Goal: Task Accomplishment & Management: Manage account settings

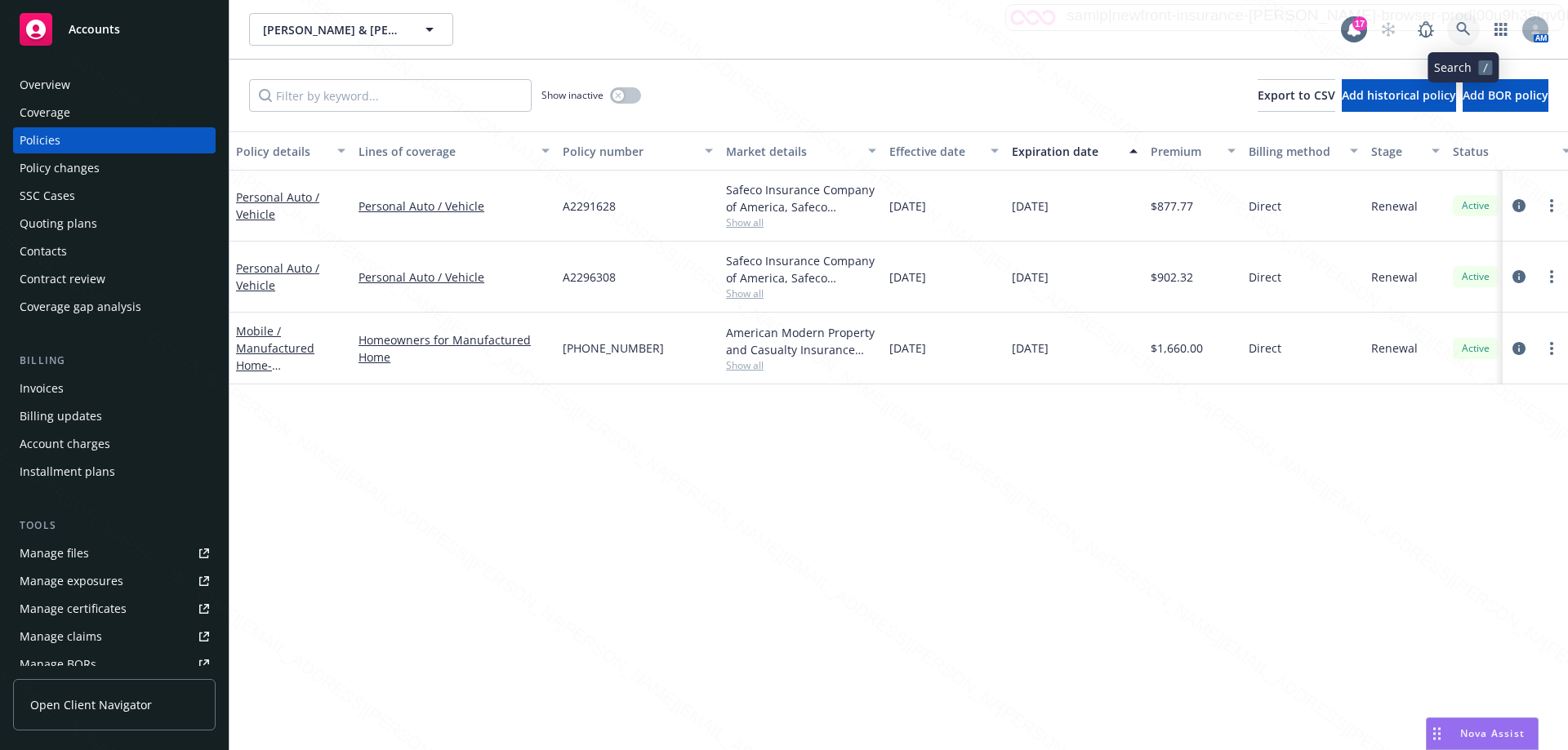
click at [1464, 33] on icon at bounding box center [1463, 29] width 15 height 15
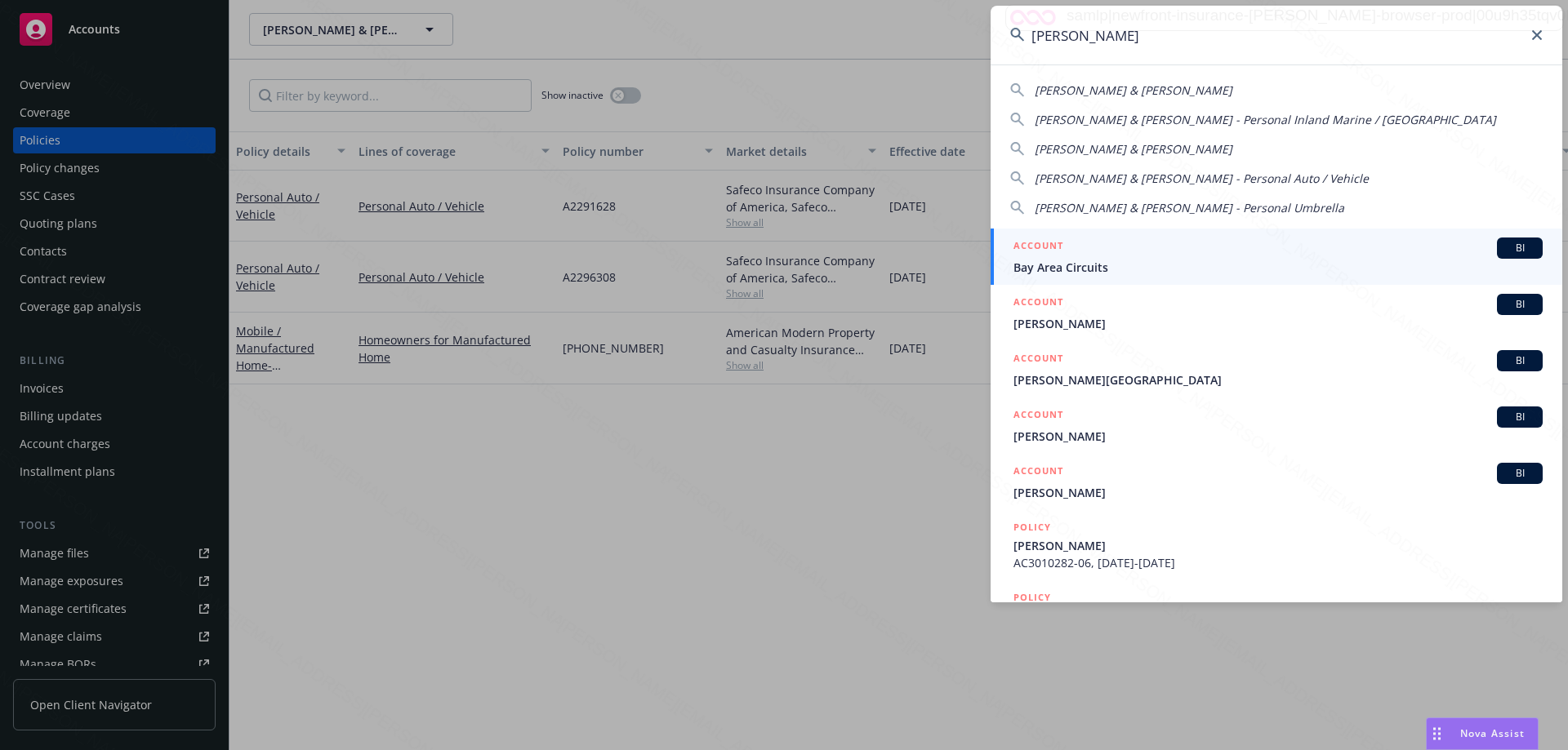
type input "[PERSON_NAME]"
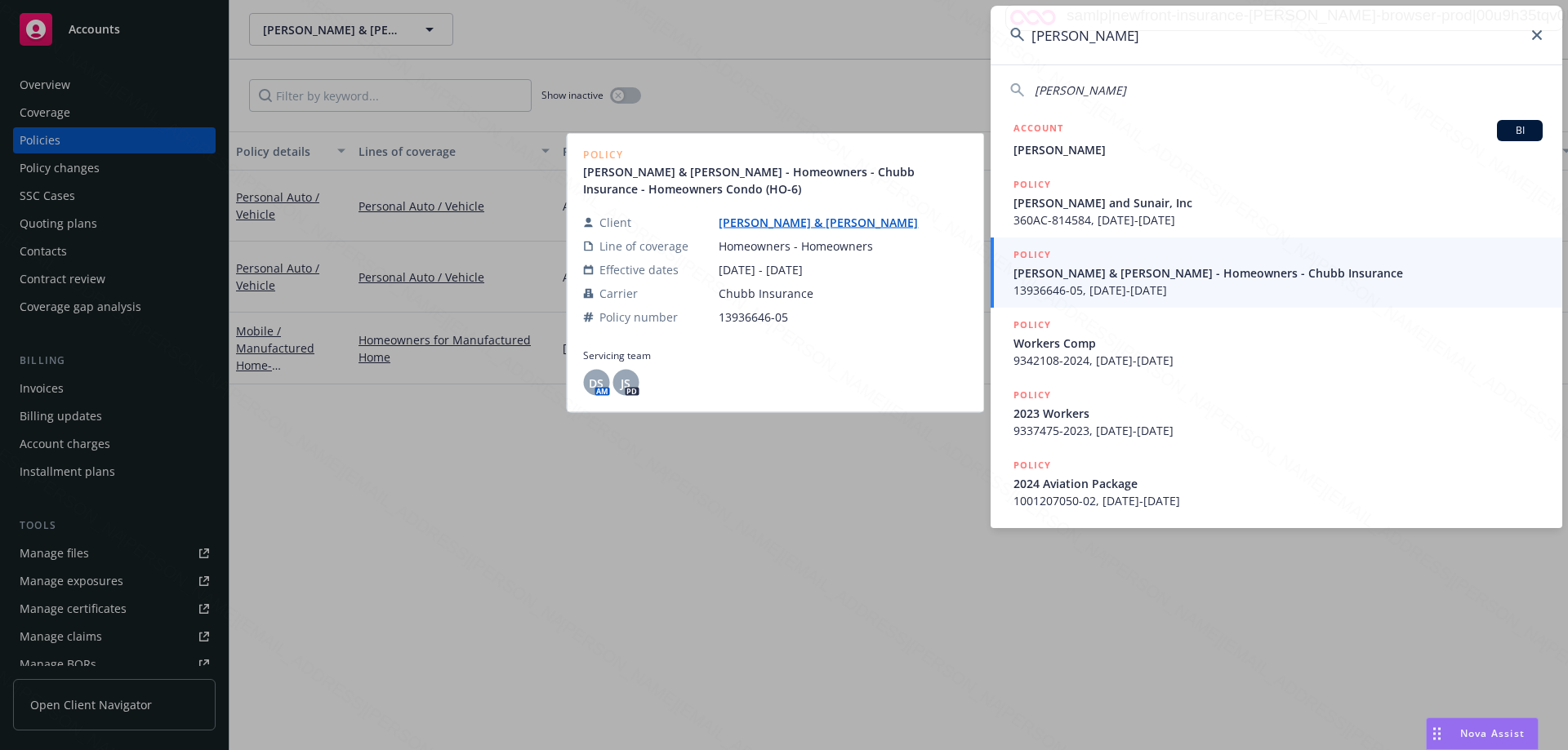
click at [1058, 283] on span "13936646-05, [DATE]-[DATE]" at bounding box center [1277, 290] width 529 height 17
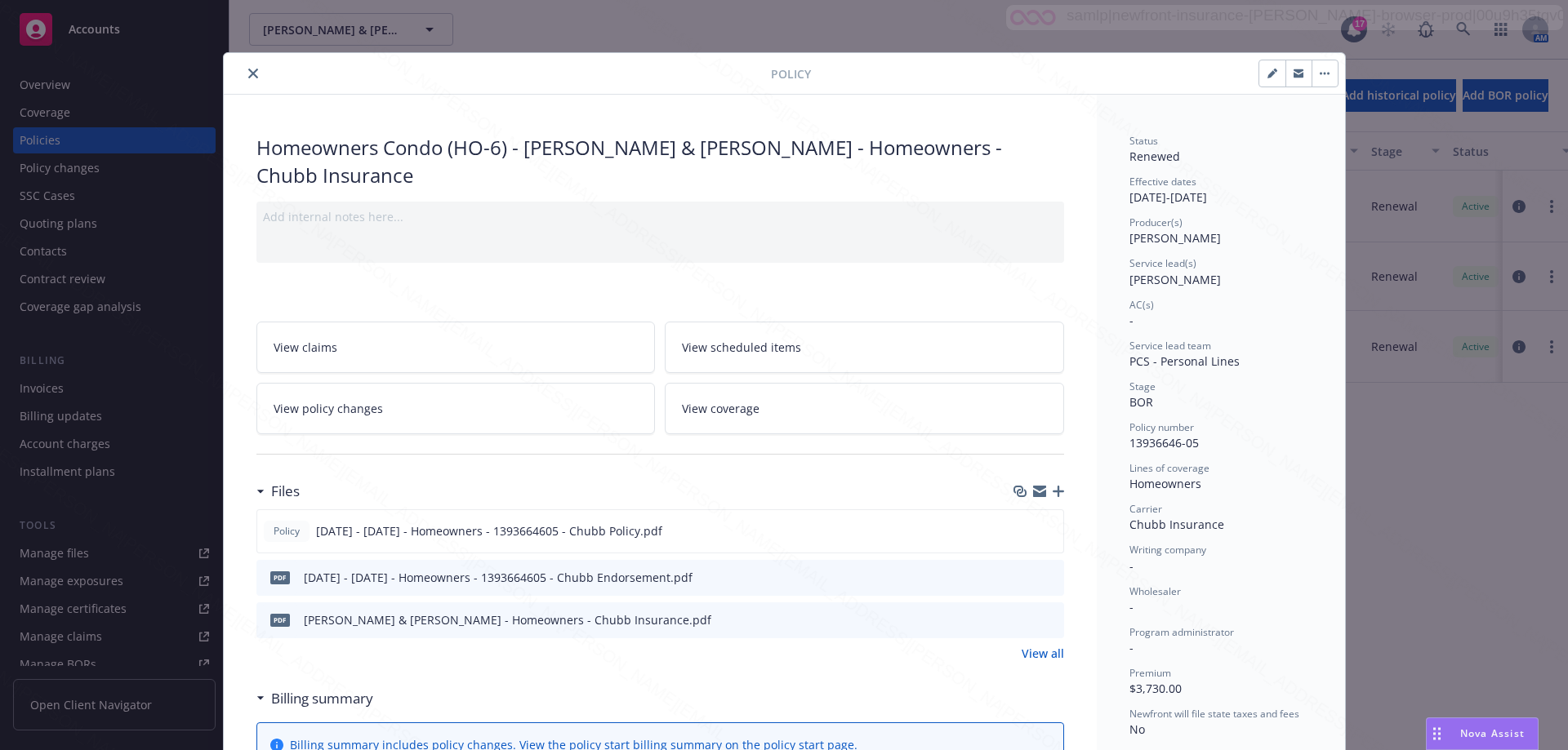
click at [248, 73] on icon "close" at bounding box center [253, 73] width 10 height 10
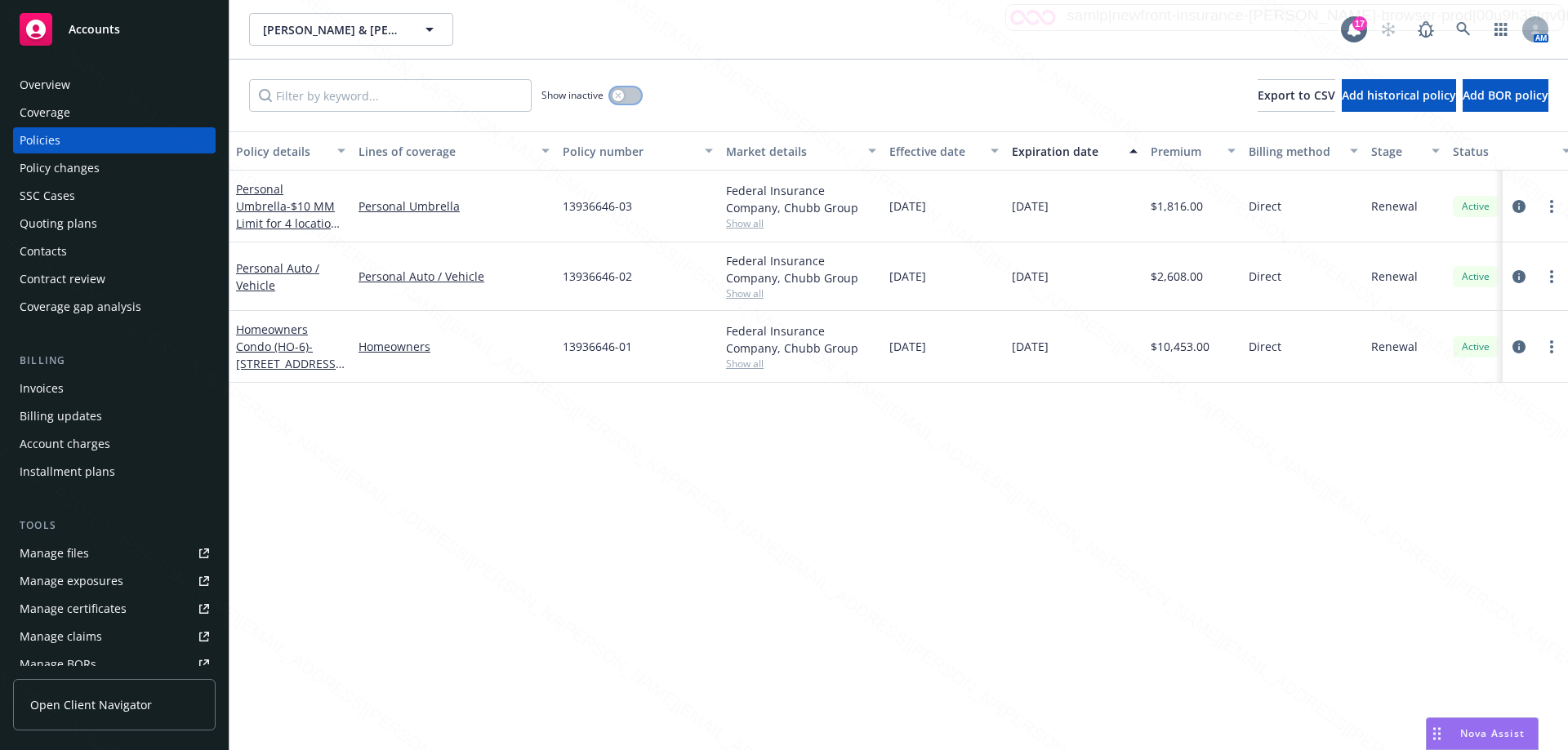
click at [633, 96] on button "button" at bounding box center [625, 95] width 31 height 17
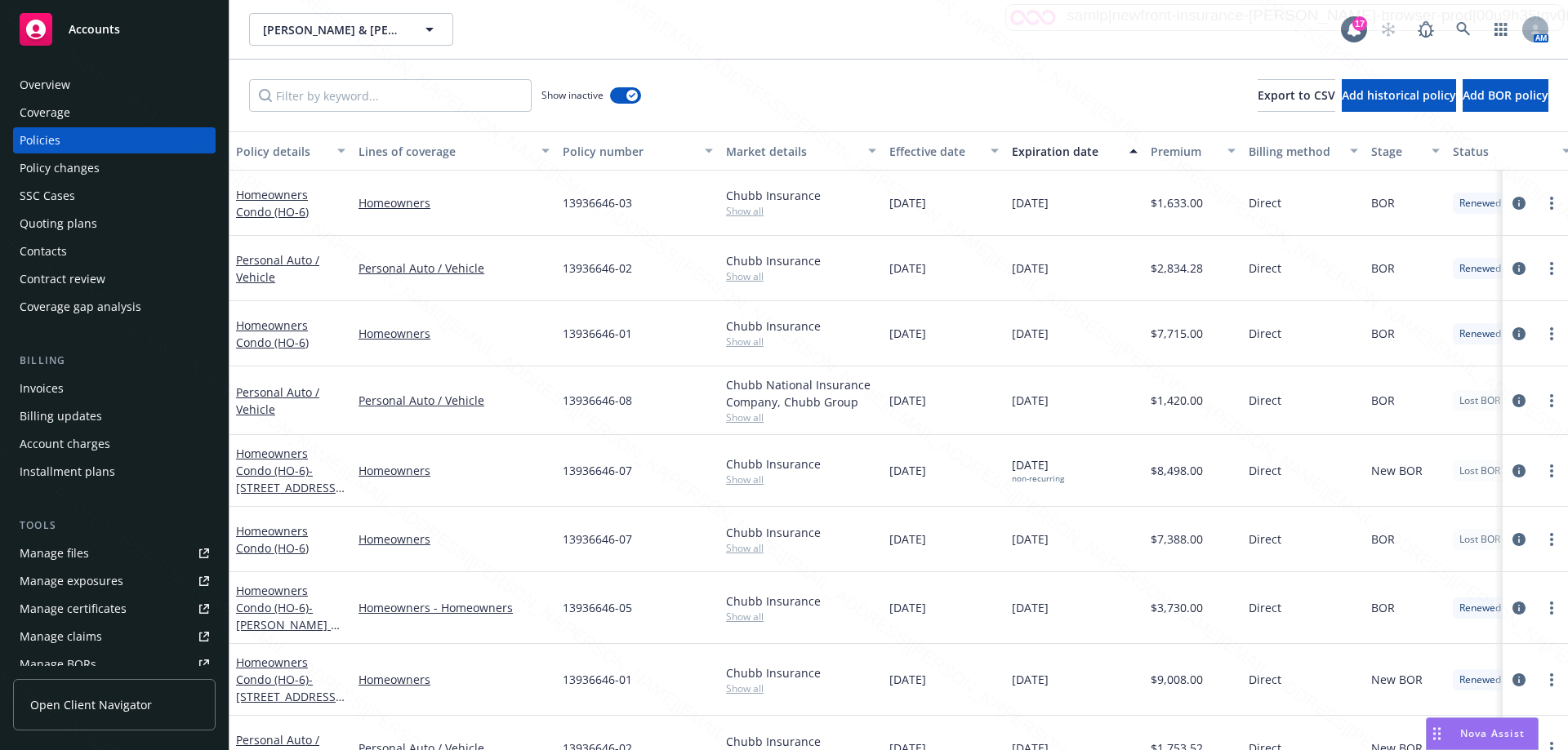
click at [1083, 152] on div "Expiration date" at bounding box center [1066, 151] width 108 height 17
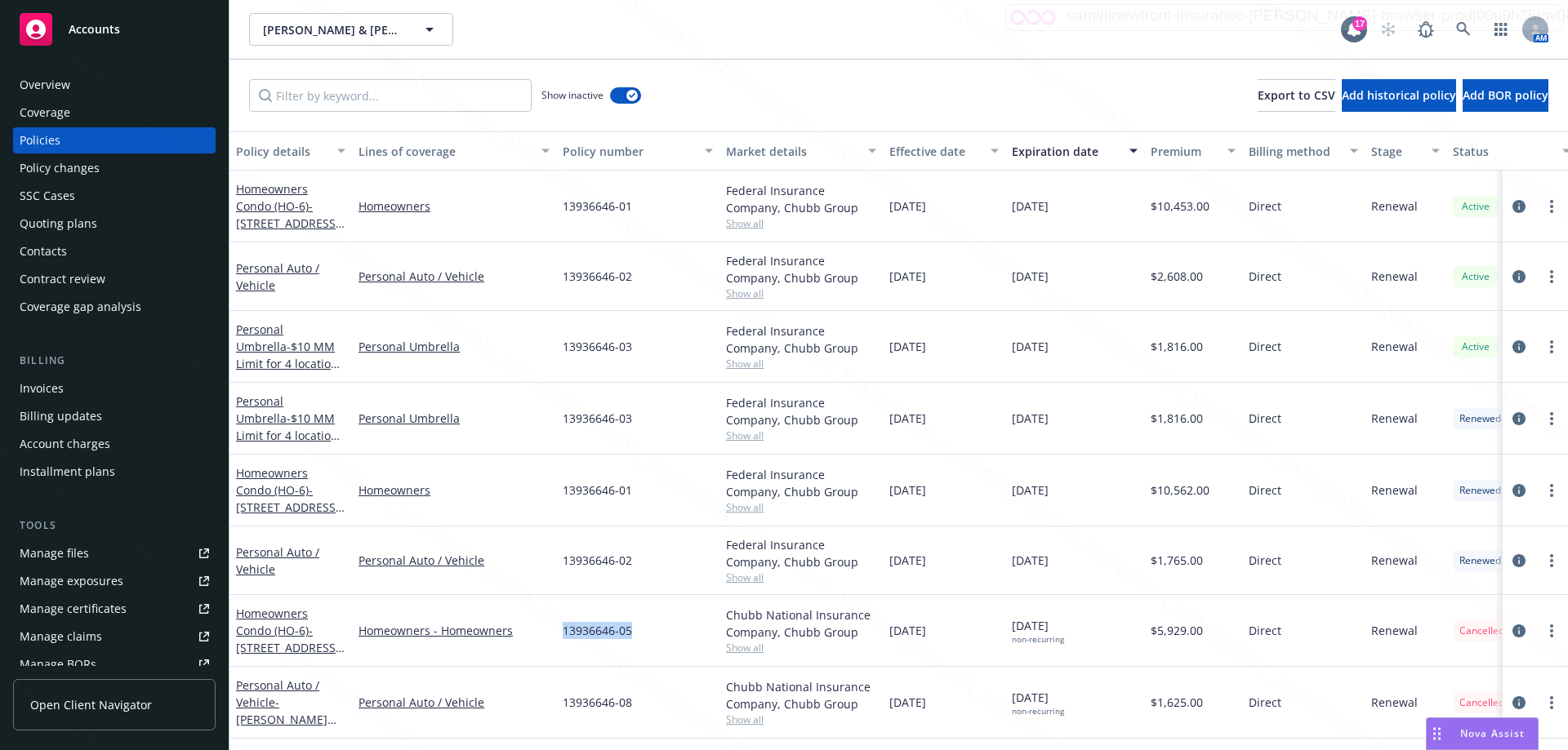
drag, startPoint x: 636, startPoint y: 629, endPoint x: 561, endPoint y: 628, distance: 75.0
click at [561, 628] on div "13936646-05" at bounding box center [638, 630] width 163 height 72
click at [61, 79] on div "Overview" at bounding box center [44, 85] width 50 height 26
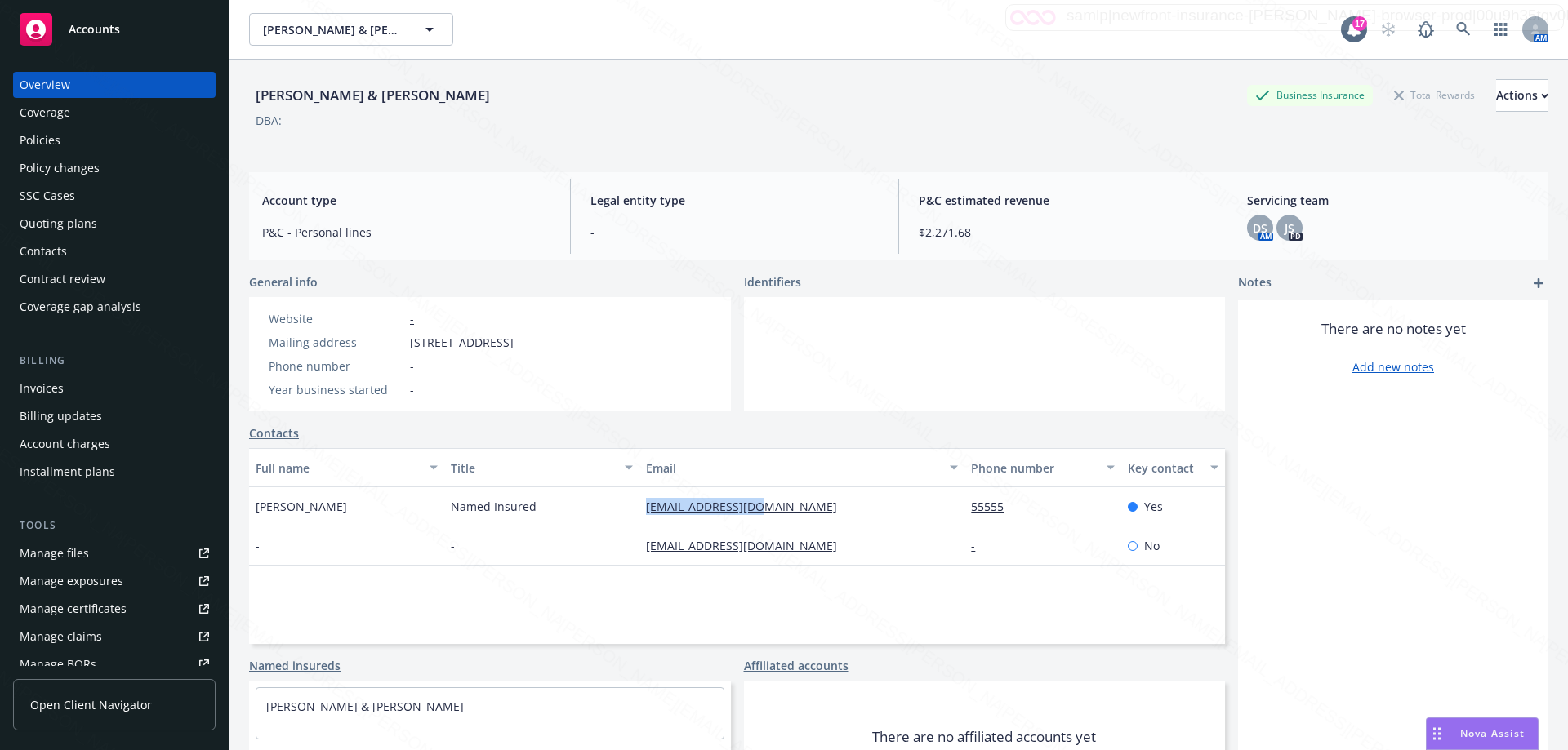
drag, startPoint x: 640, startPoint y: 508, endPoint x: 764, endPoint y: 515, distance: 124.2
click at [764, 515] on div "[EMAIL_ADDRESS][DOMAIN_NAME]" at bounding box center [802, 507] width 325 height 40
copy link "[EMAIL_ADDRESS][DOMAIN_NAME]"
click at [1456, 32] on icon at bounding box center [1463, 29] width 15 height 15
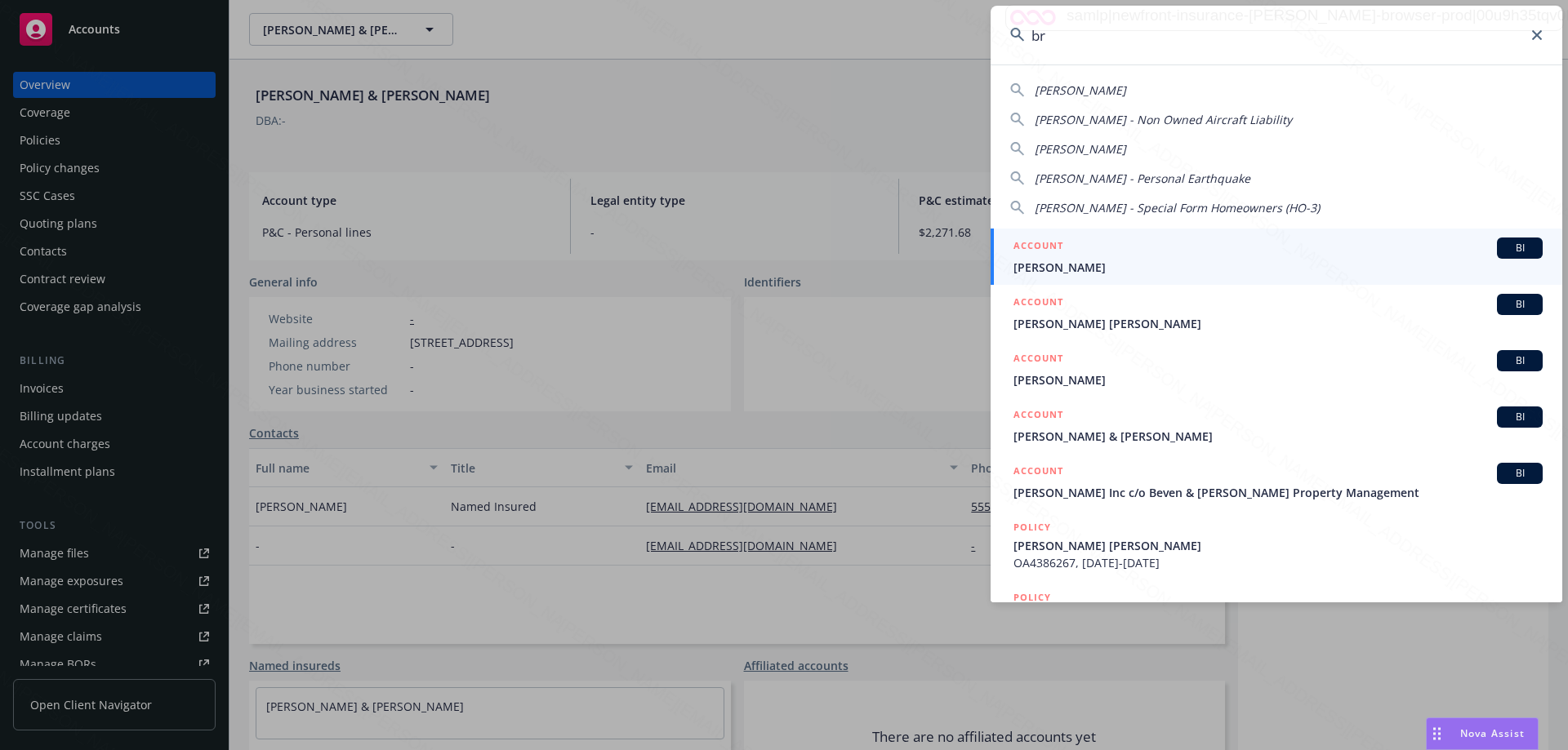
type input "b"
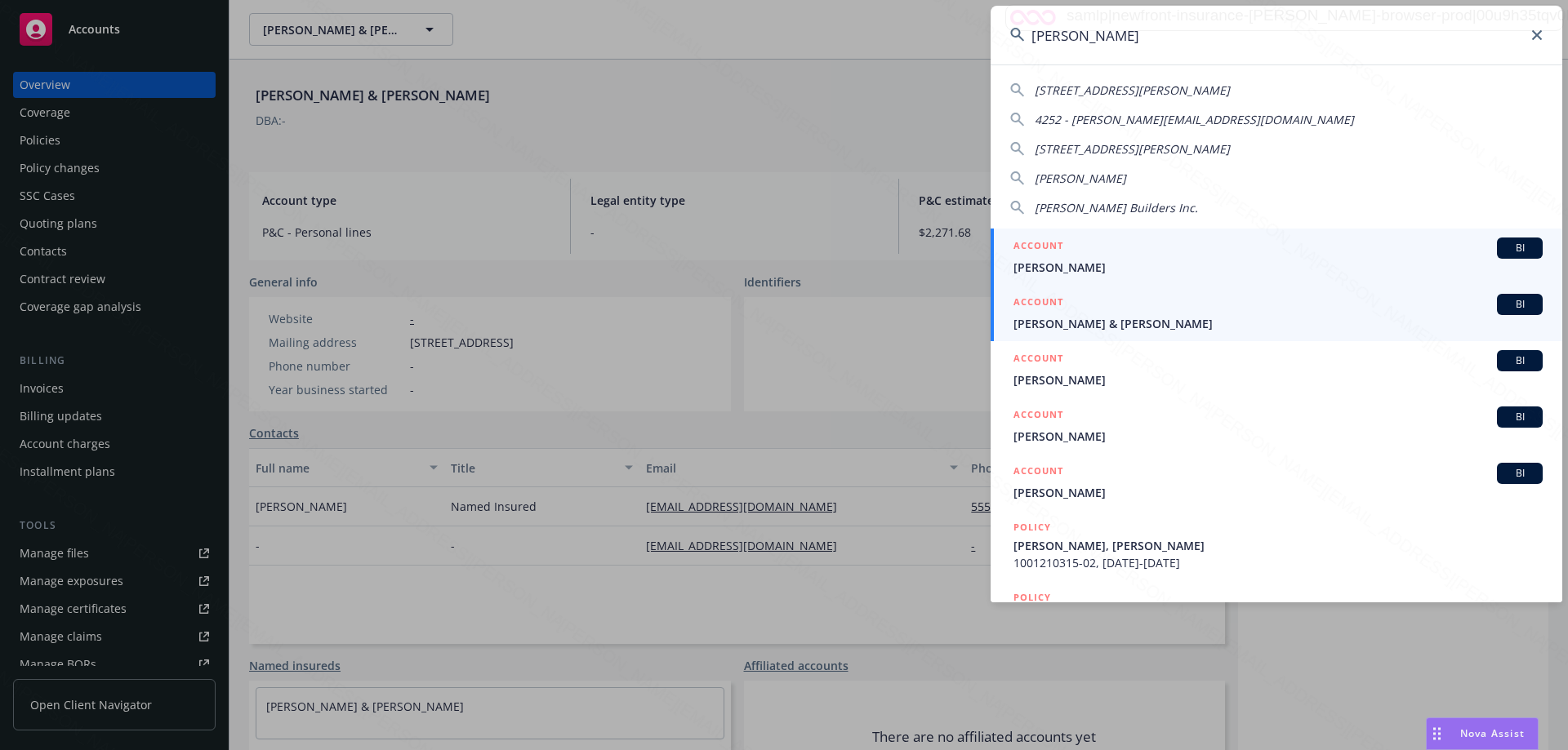
type input "[PERSON_NAME]"
click at [1115, 325] on span "[PERSON_NAME] & [PERSON_NAME]" at bounding box center [1277, 323] width 529 height 17
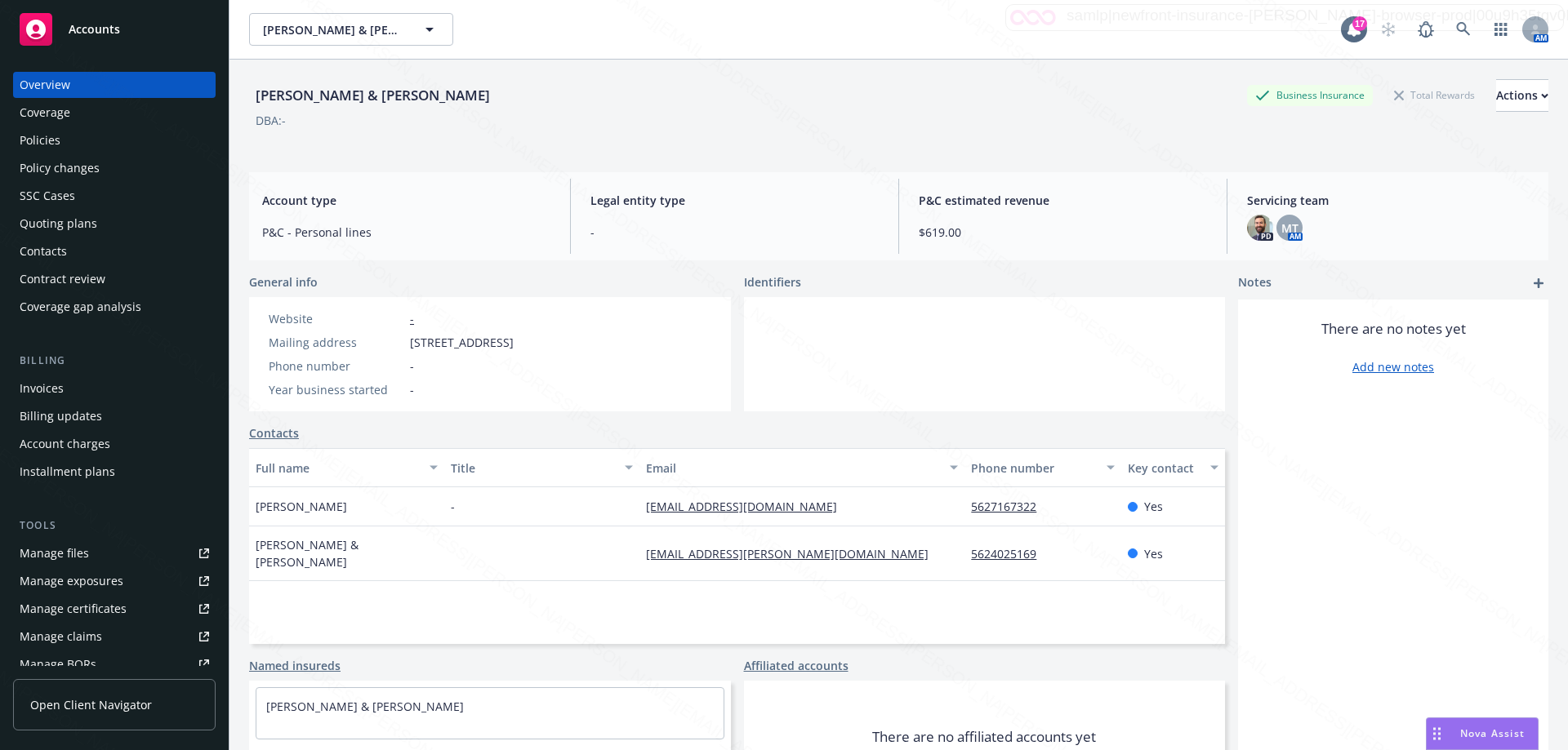
click at [58, 148] on div "Policies" at bounding box center [40, 140] width 41 height 26
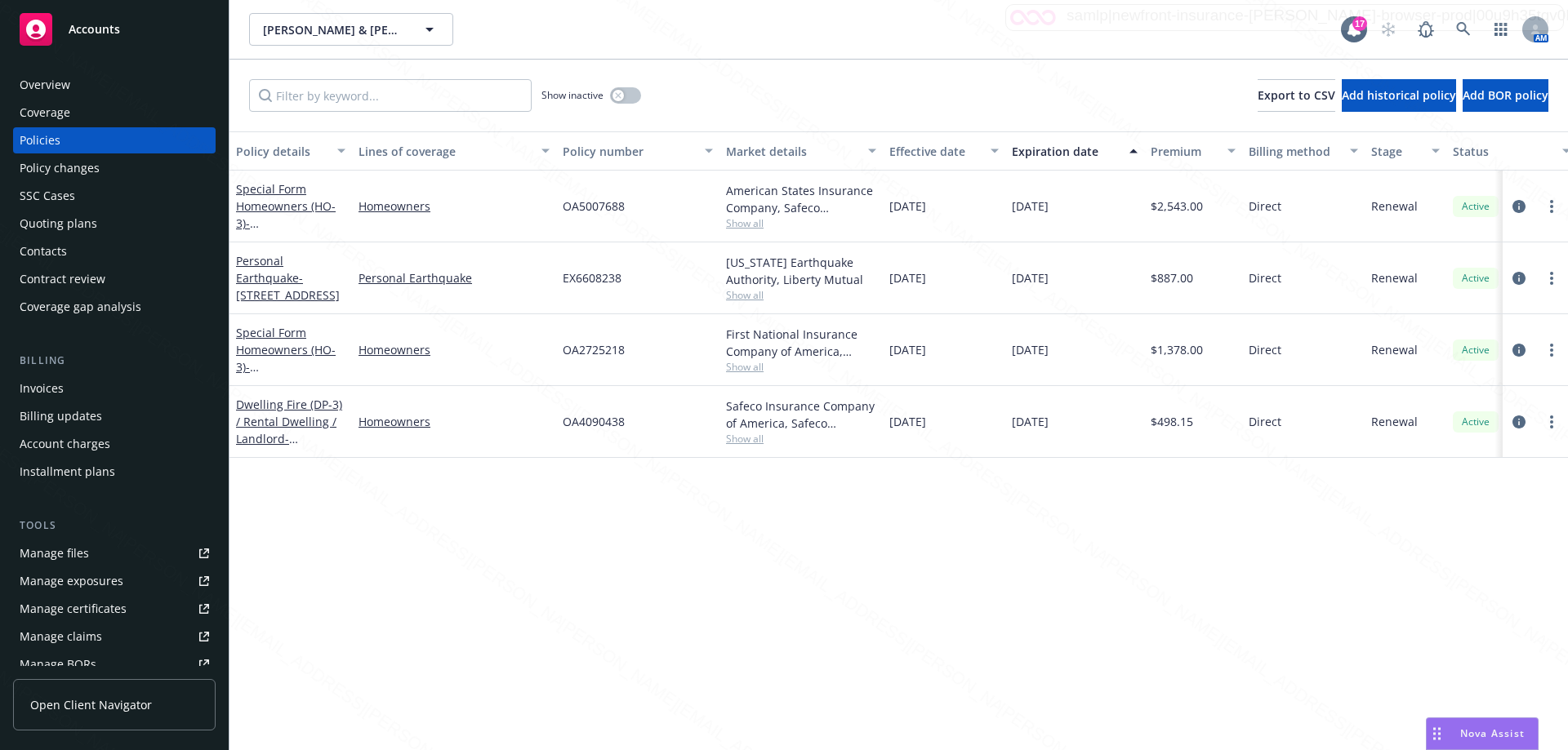
click at [828, 626] on div "Policy details Lines of coverage Policy number Market details Effective date Ex…" at bounding box center [899, 441] width 1339 height 619
drag, startPoint x: 558, startPoint y: 208, endPoint x: 644, endPoint y: 206, distance: 86.0
click at [644, 206] on div "OA5007688" at bounding box center [638, 207] width 163 height 72
copy span "OA5007688"
click at [51, 81] on div "Overview" at bounding box center [44, 85] width 50 height 26
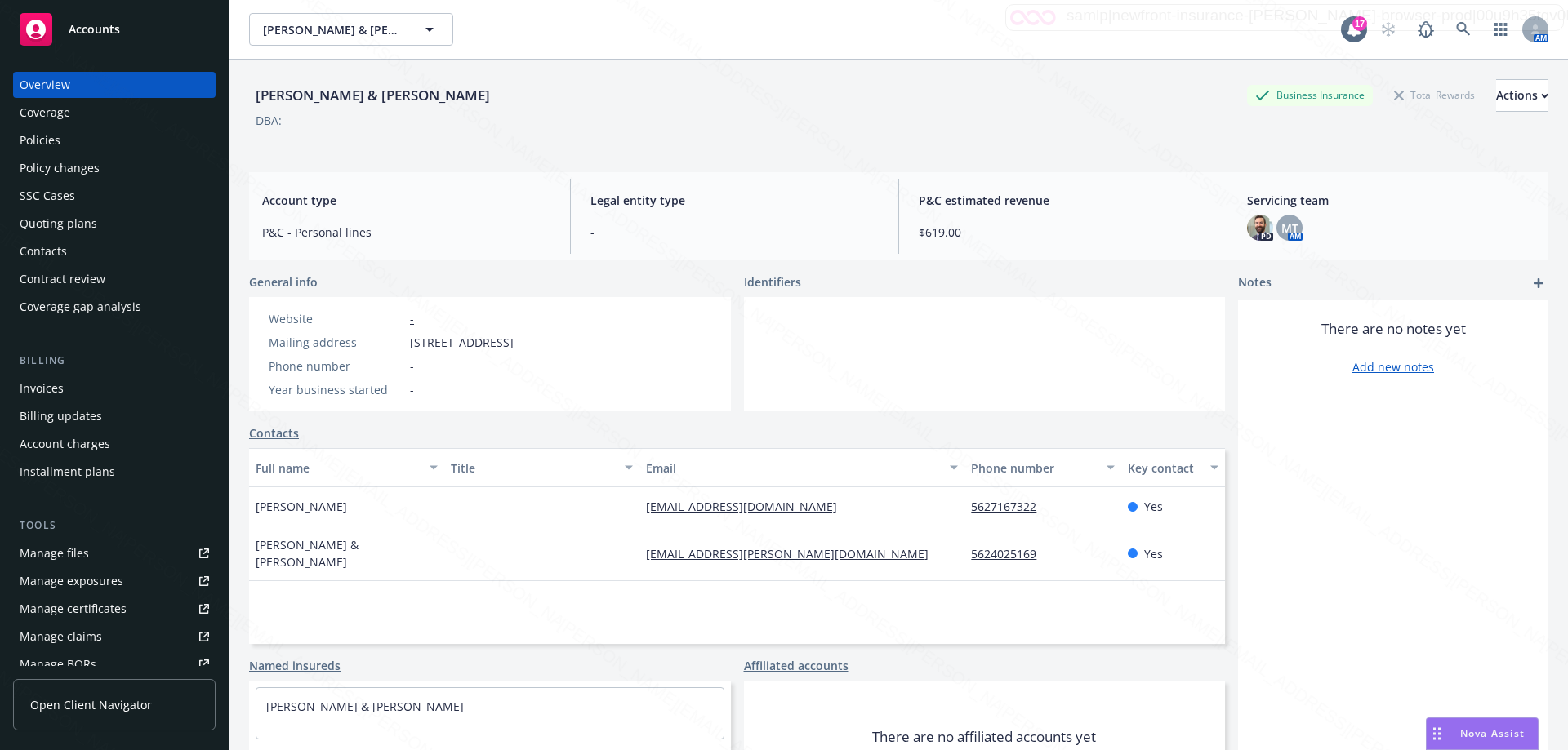
click at [37, 147] on div "Policies" at bounding box center [40, 140] width 41 height 26
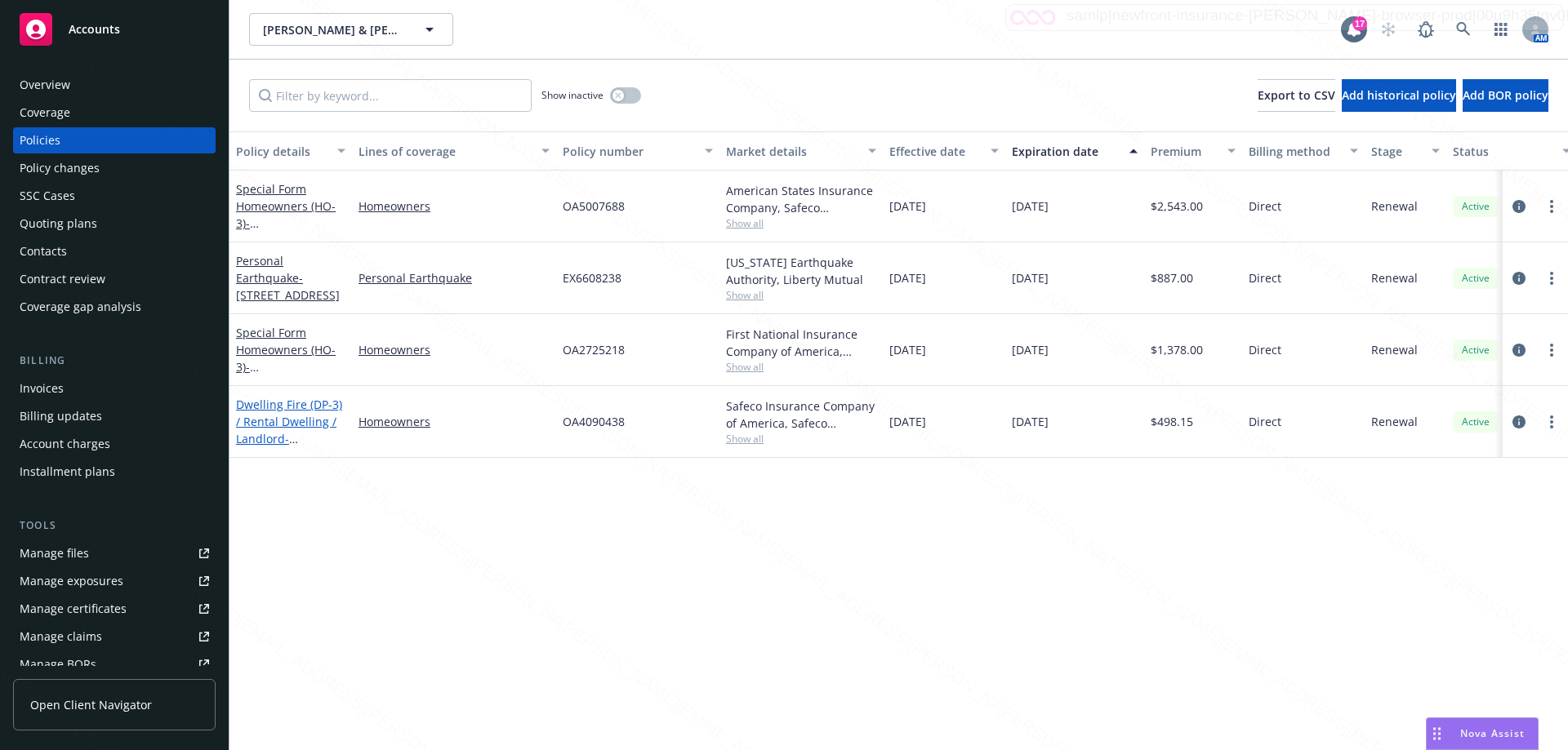
click at [267, 424] on link "Dwelling Fire (DP-3) / Rental Dwelling / Landlord - [STREET_ADDRESS]" at bounding box center [289, 431] width 106 height 67
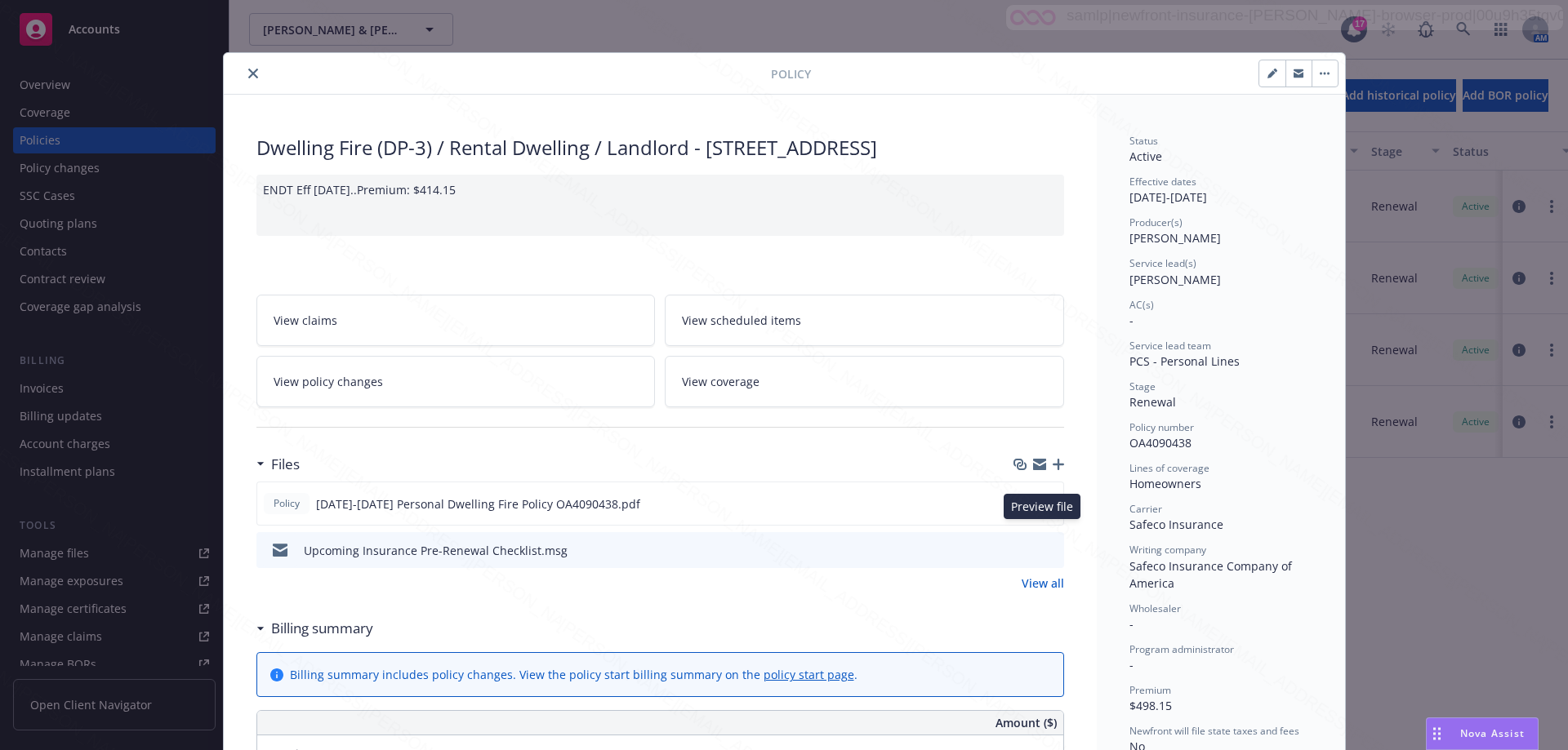
click at [1045, 509] on icon "preview file" at bounding box center [1048, 503] width 15 height 12
click at [248, 71] on icon "close" at bounding box center [253, 73] width 10 height 10
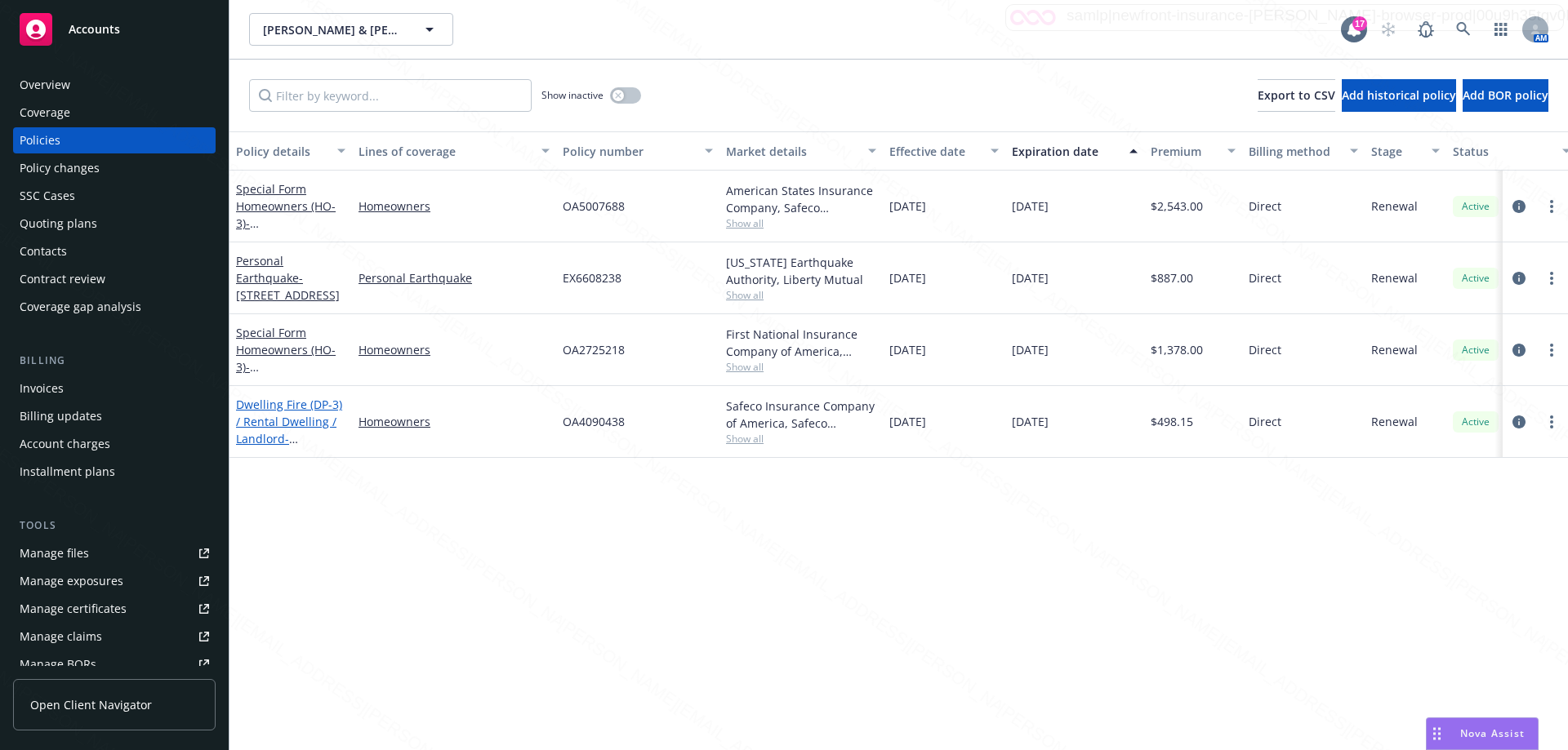
click at [295, 445] on span "- [STREET_ADDRESS]" at bounding box center [288, 447] width 104 height 33
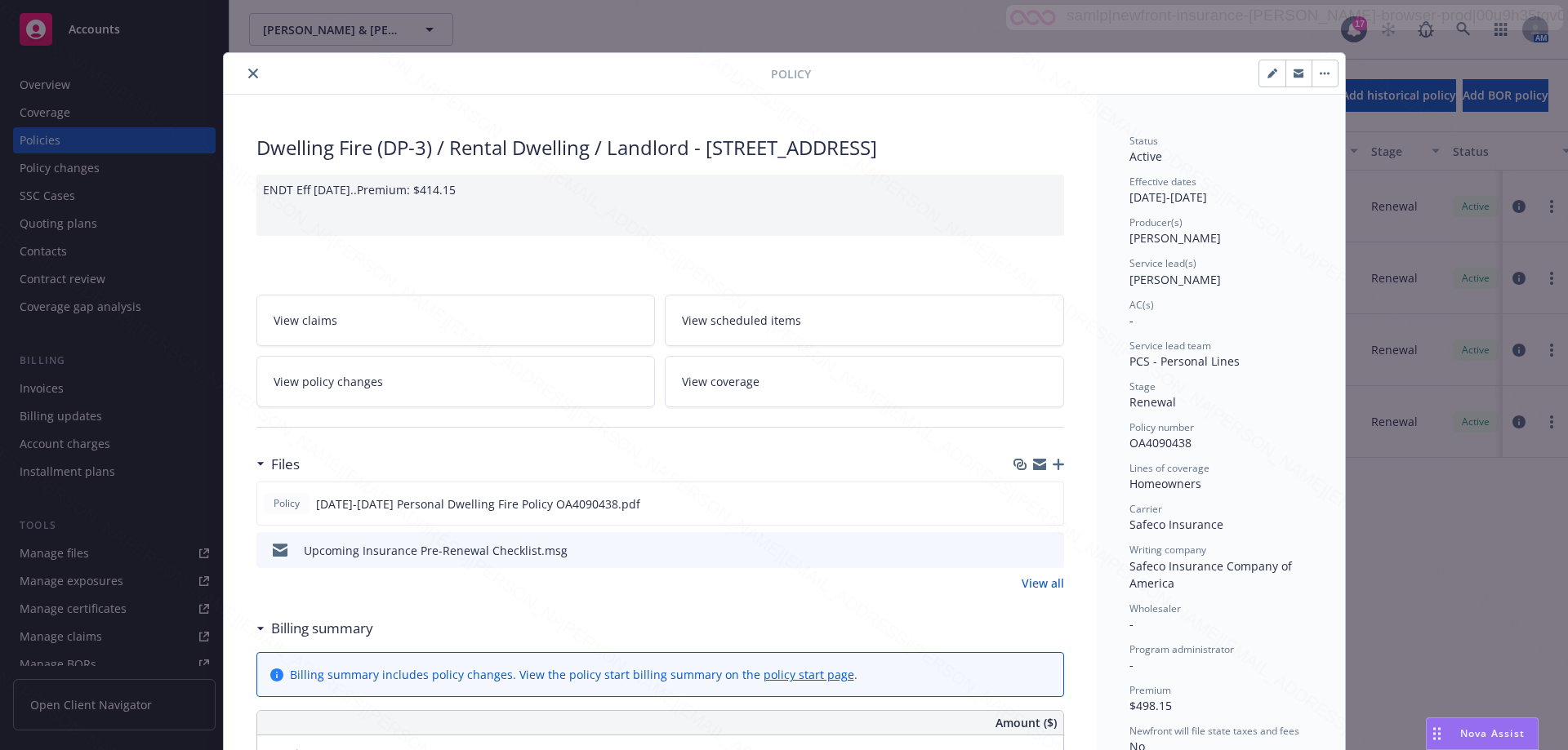
scroll to position [49, 0]
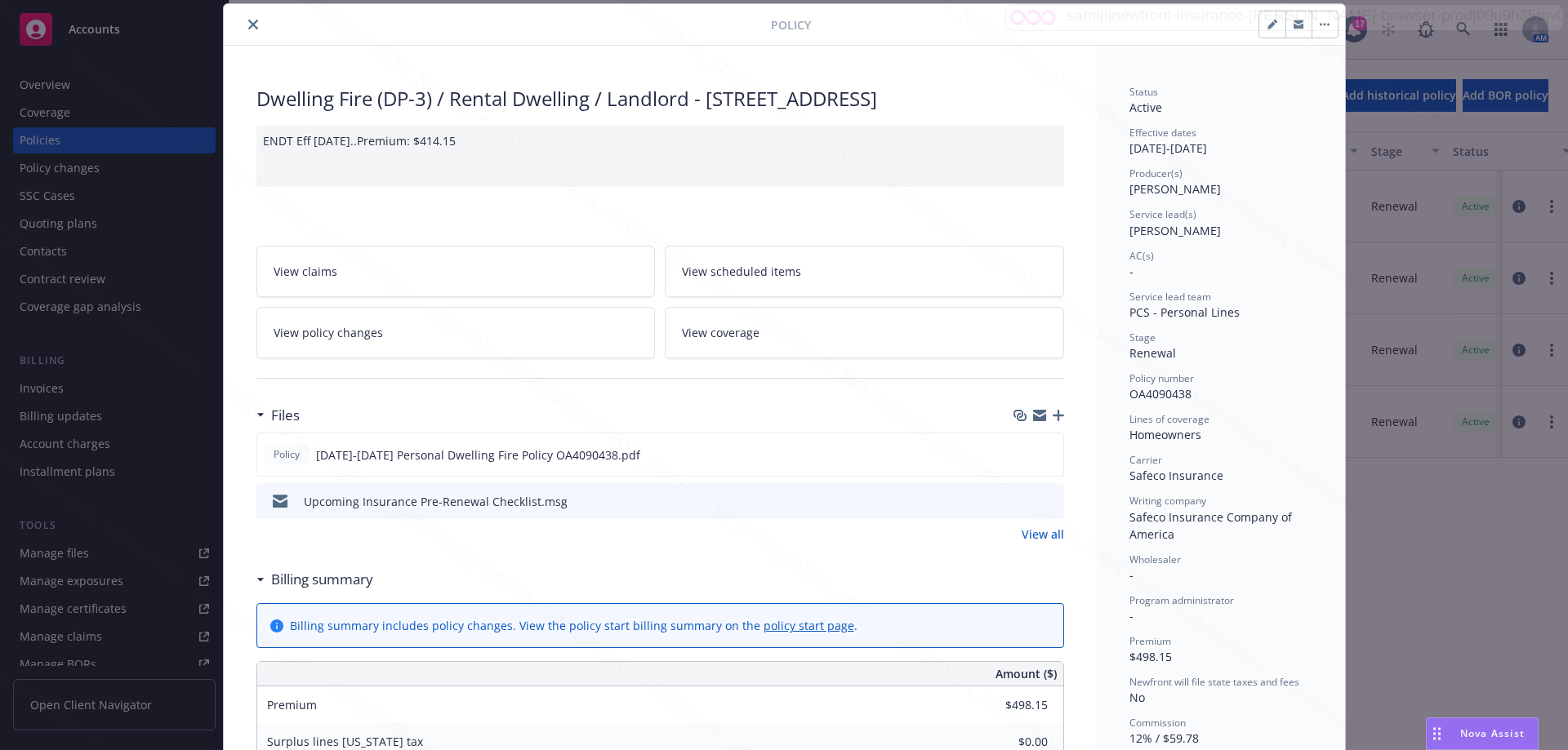
click at [248, 26] on icon "close" at bounding box center [253, 25] width 10 height 10
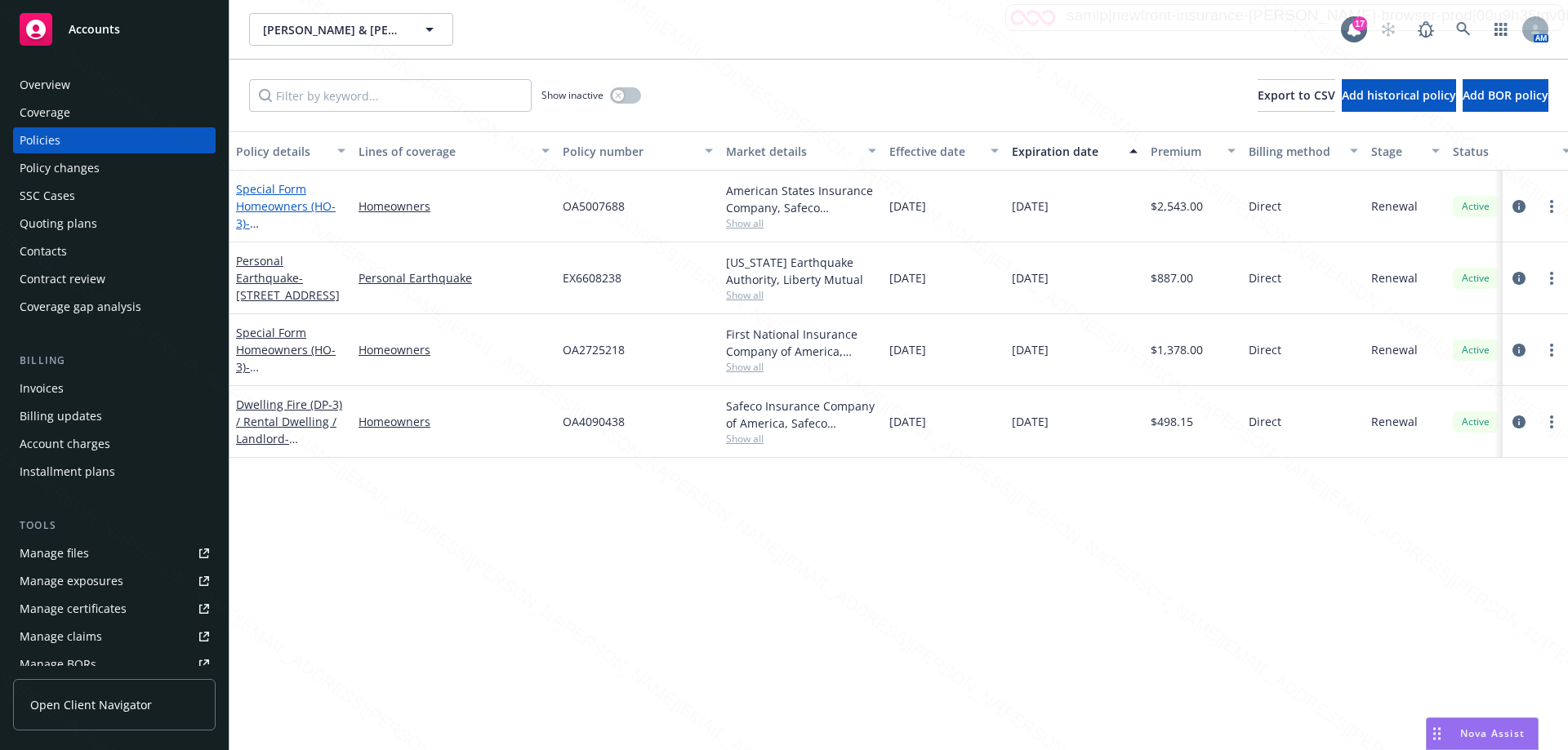
click at [294, 223] on span "- [STREET_ADDRESS]" at bounding box center [288, 231] width 104 height 33
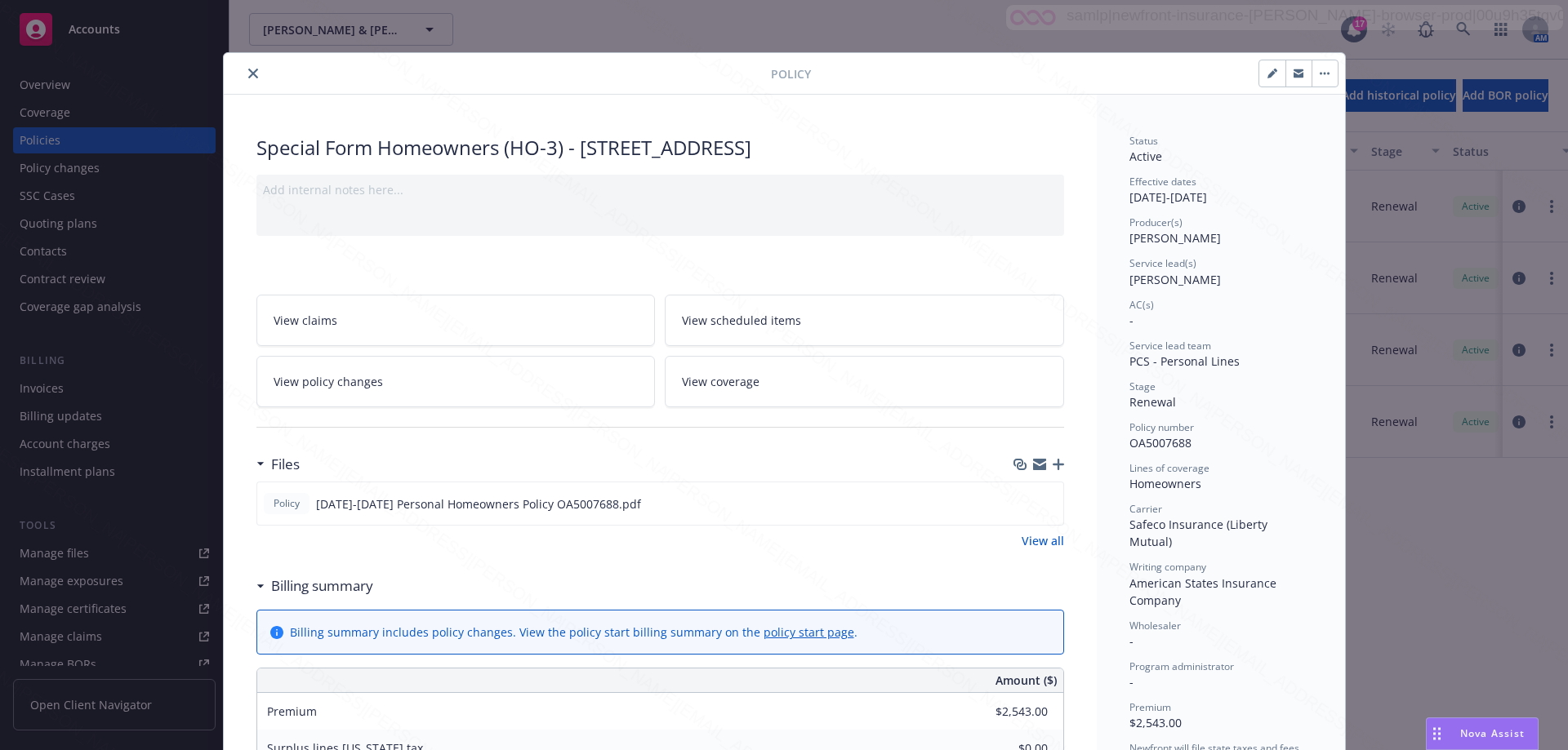
click at [248, 75] on icon "close" at bounding box center [253, 73] width 10 height 10
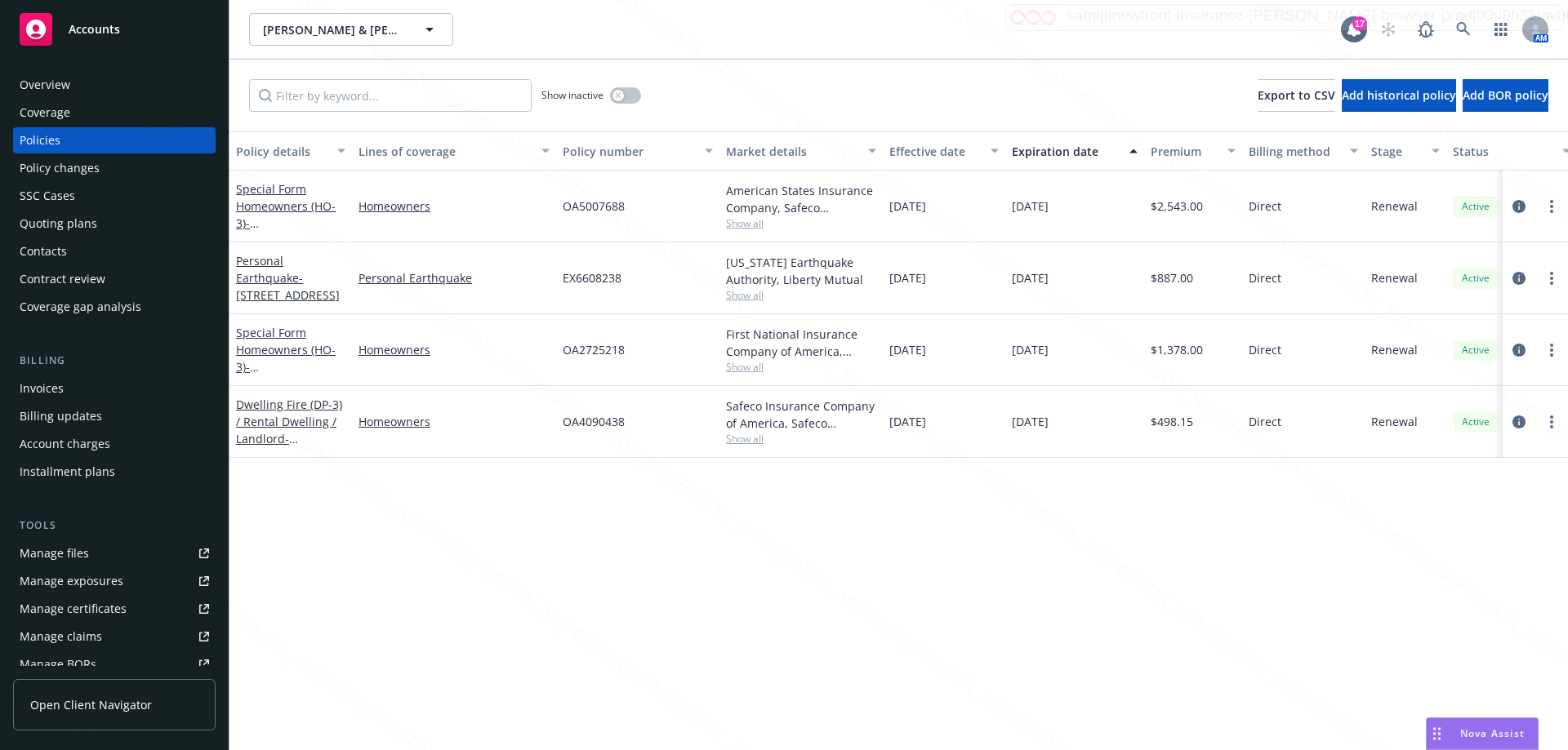
click at [265, 341] on div "Special Form Homeowners (HO-3) - [STREET_ADDRESS]" at bounding box center [291, 350] width 110 height 51
click at [265, 357] on link "Special Form Homeowners (HO-3) - [STREET_ADDRESS]" at bounding box center [288, 359] width 104 height 67
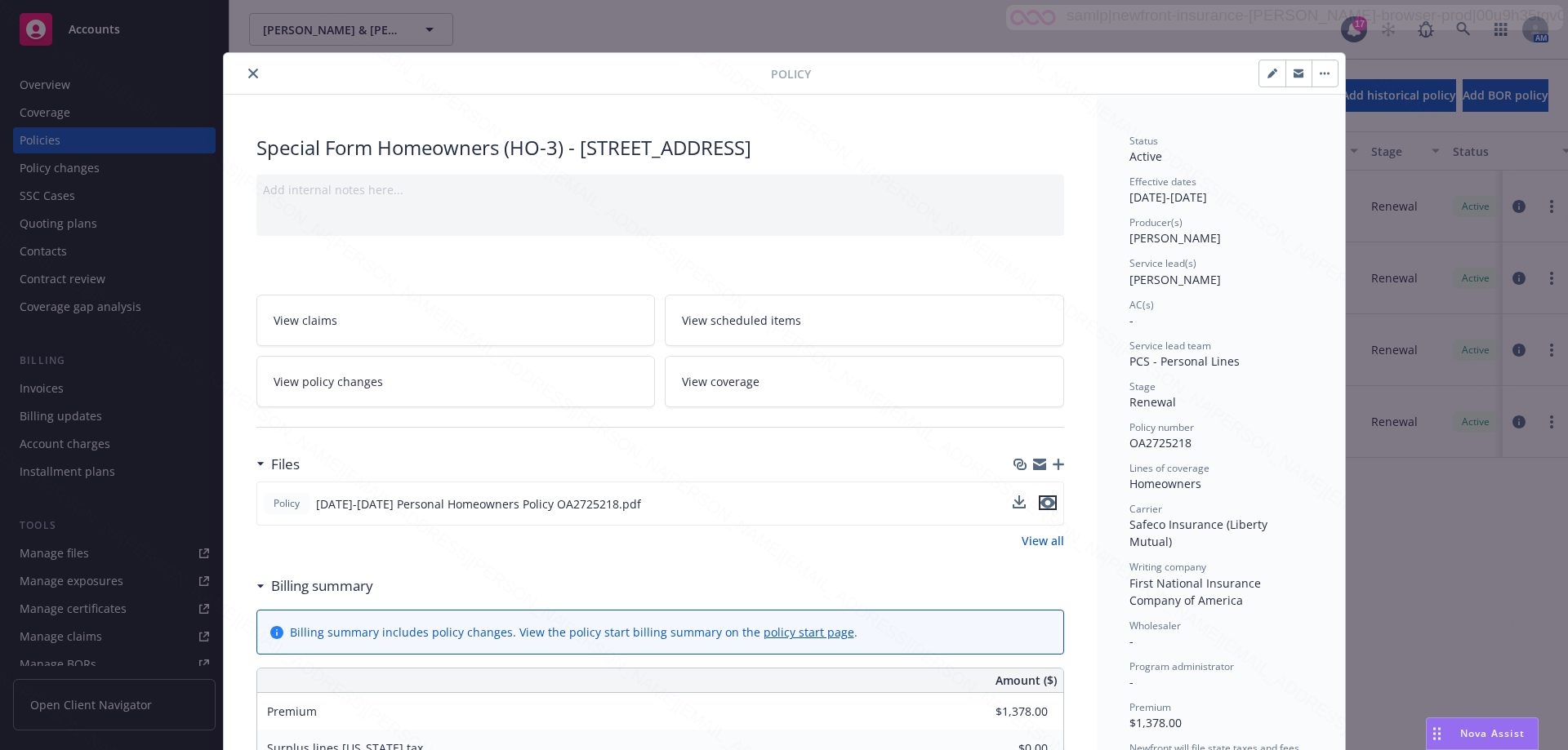
click at [1041, 502] on icon "preview file" at bounding box center [1048, 503] width 15 height 12
click at [248, 75] on icon "close" at bounding box center [253, 73] width 10 height 10
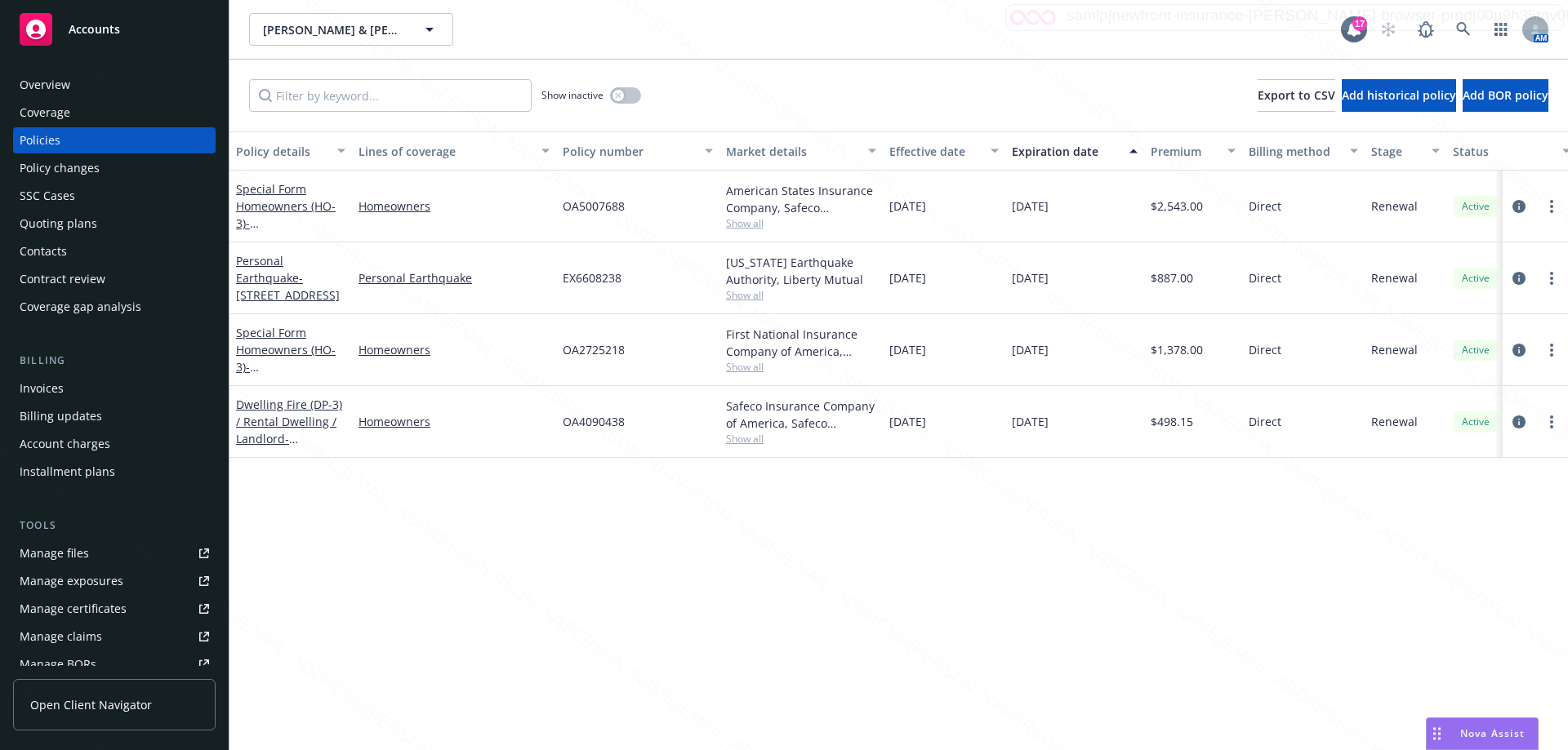
click at [776, 646] on div "Policy details Lines of coverage Policy number Market details Effective date Ex…" at bounding box center [899, 441] width 1339 height 619
click at [888, 577] on div "Policy details Lines of coverage Policy number Market details Effective date Ex…" at bounding box center [899, 441] width 1339 height 619
click at [278, 415] on link "Dwelling Fire (DP-3) / Rental Dwelling / Landlord - [STREET_ADDRESS]" at bounding box center [289, 431] width 106 height 67
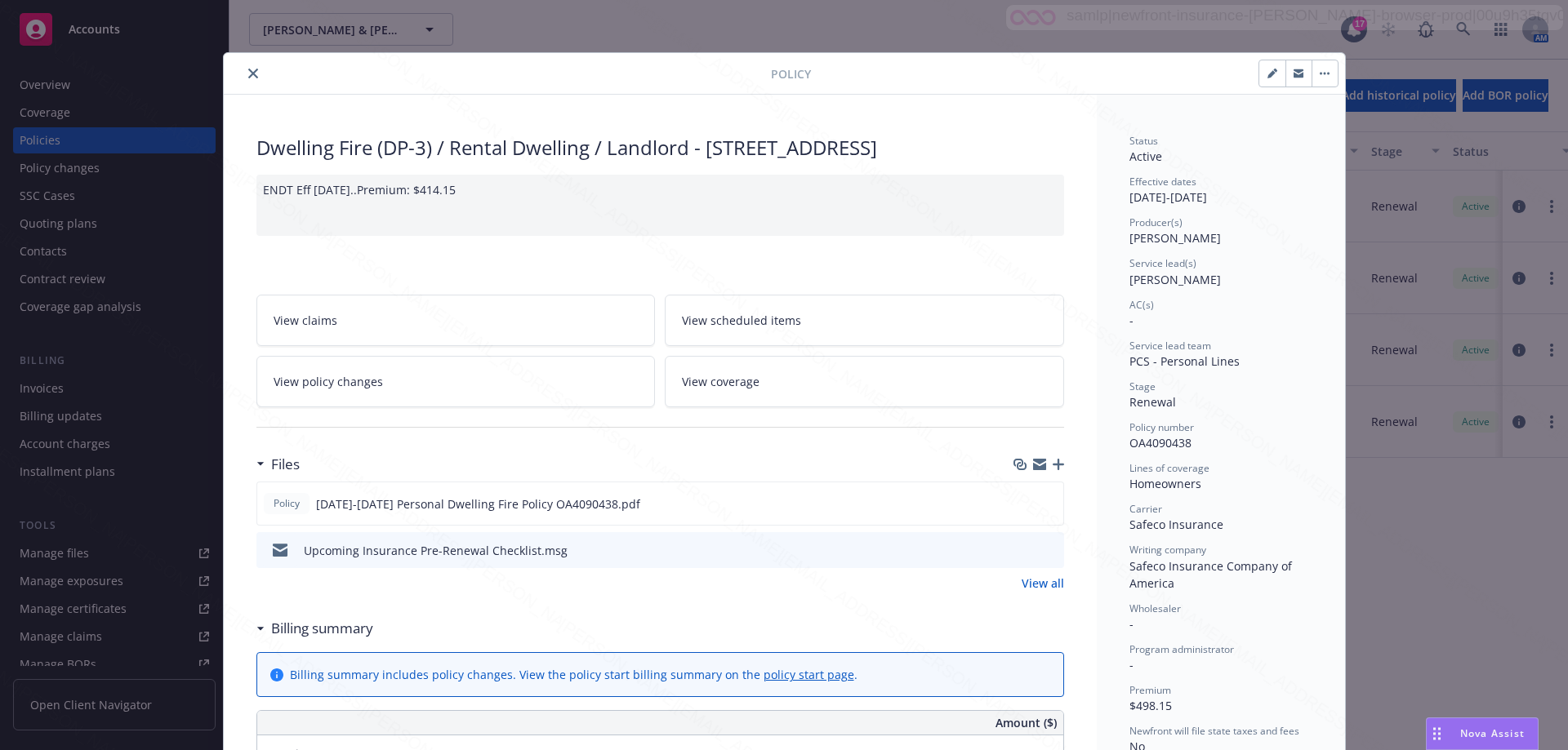
click at [247, 70] on button "close" at bounding box center [253, 73] width 20 height 20
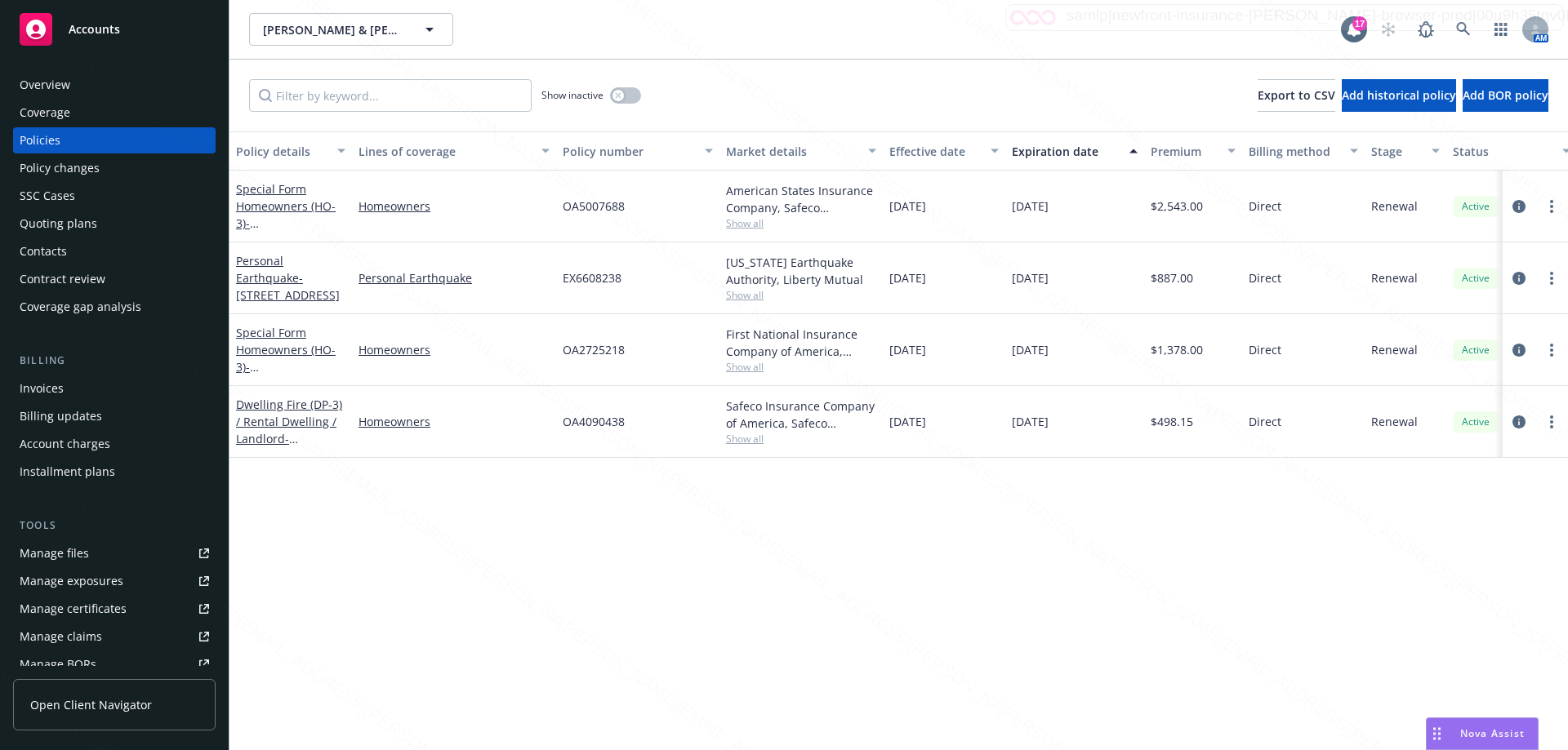
click at [76, 92] on div "Overview" at bounding box center [115, 85] width 190 height 26
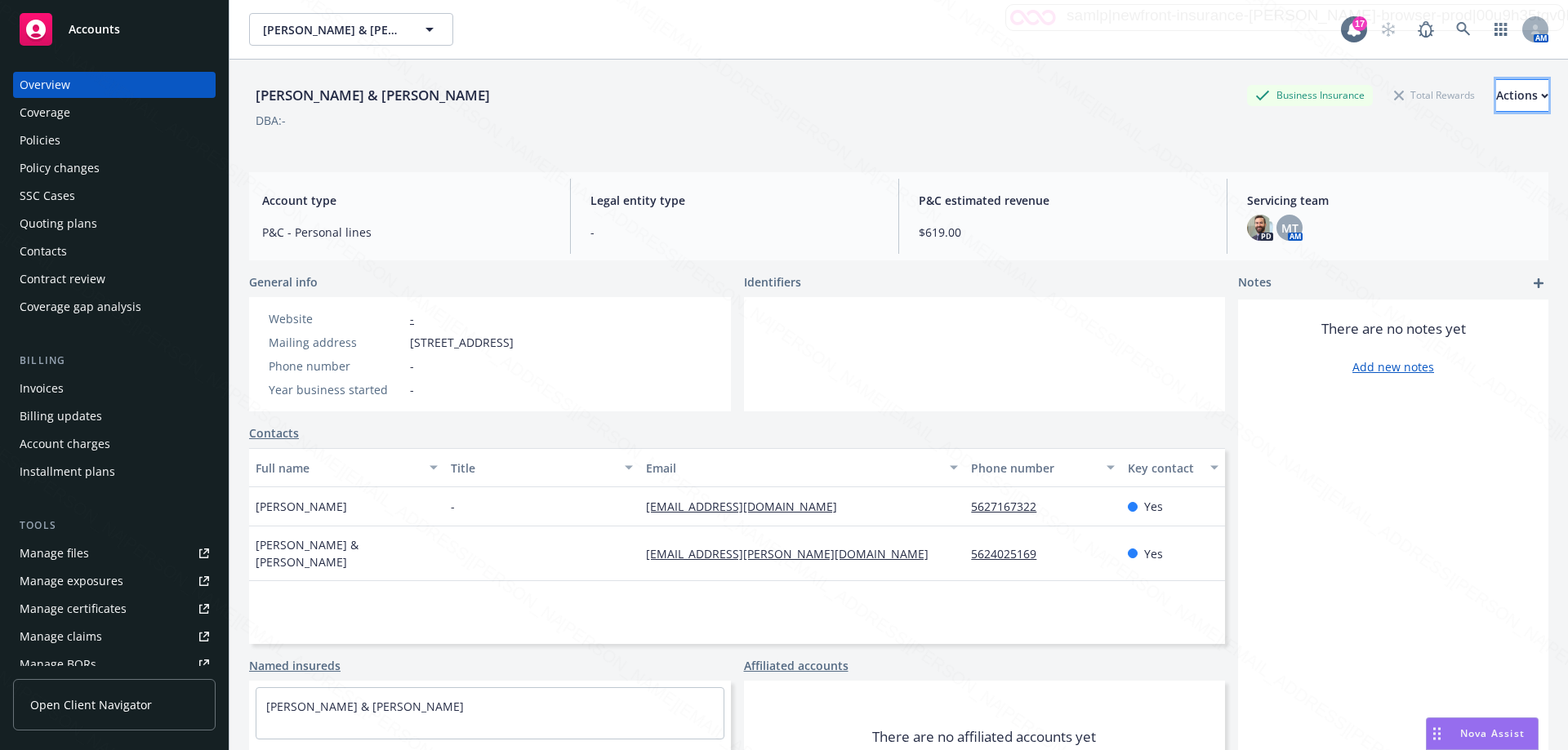
click at [1497, 95] on div "Actions" at bounding box center [1523, 95] width 52 height 31
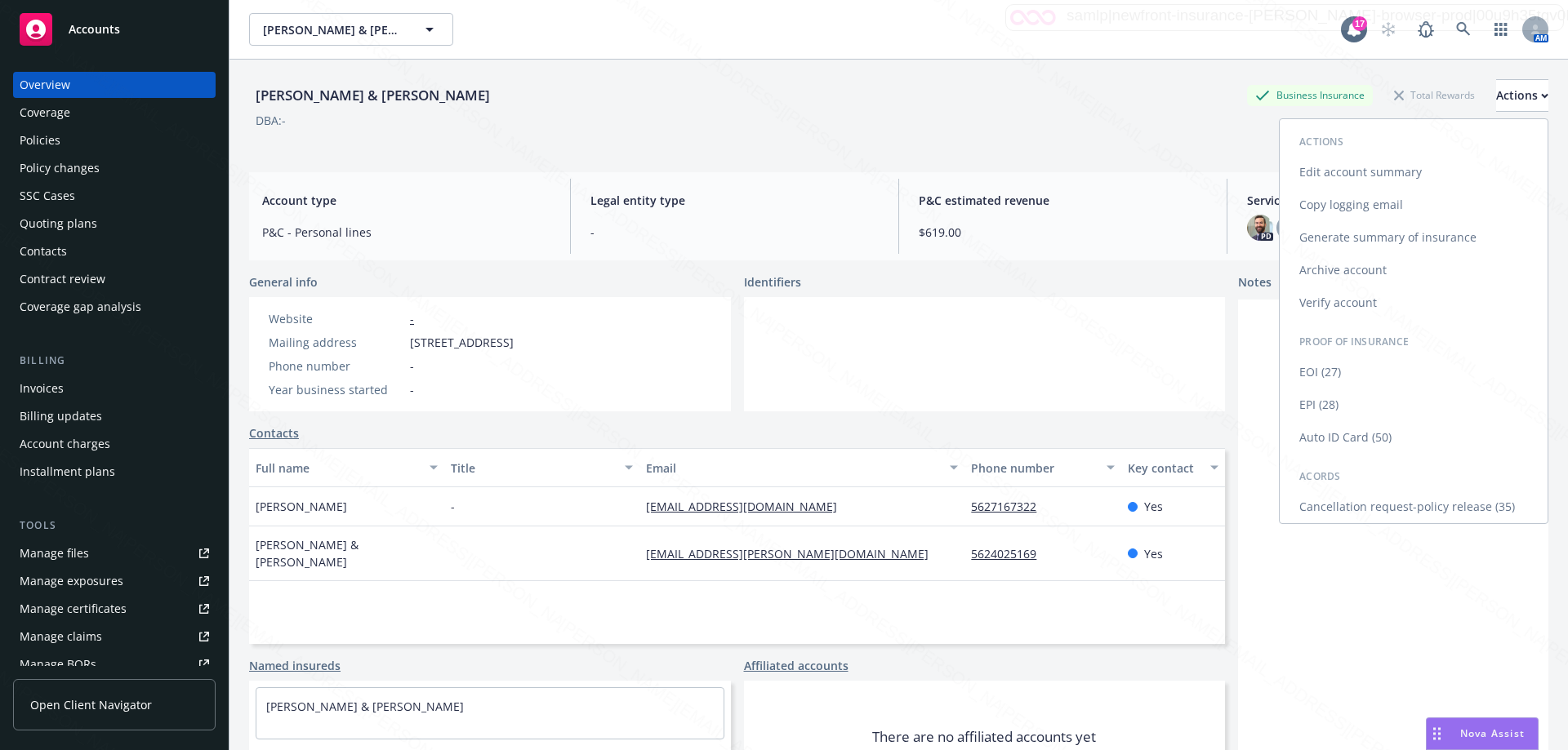
click at [1366, 167] on link "Edit account summary" at bounding box center [1414, 172] width 268 height 33
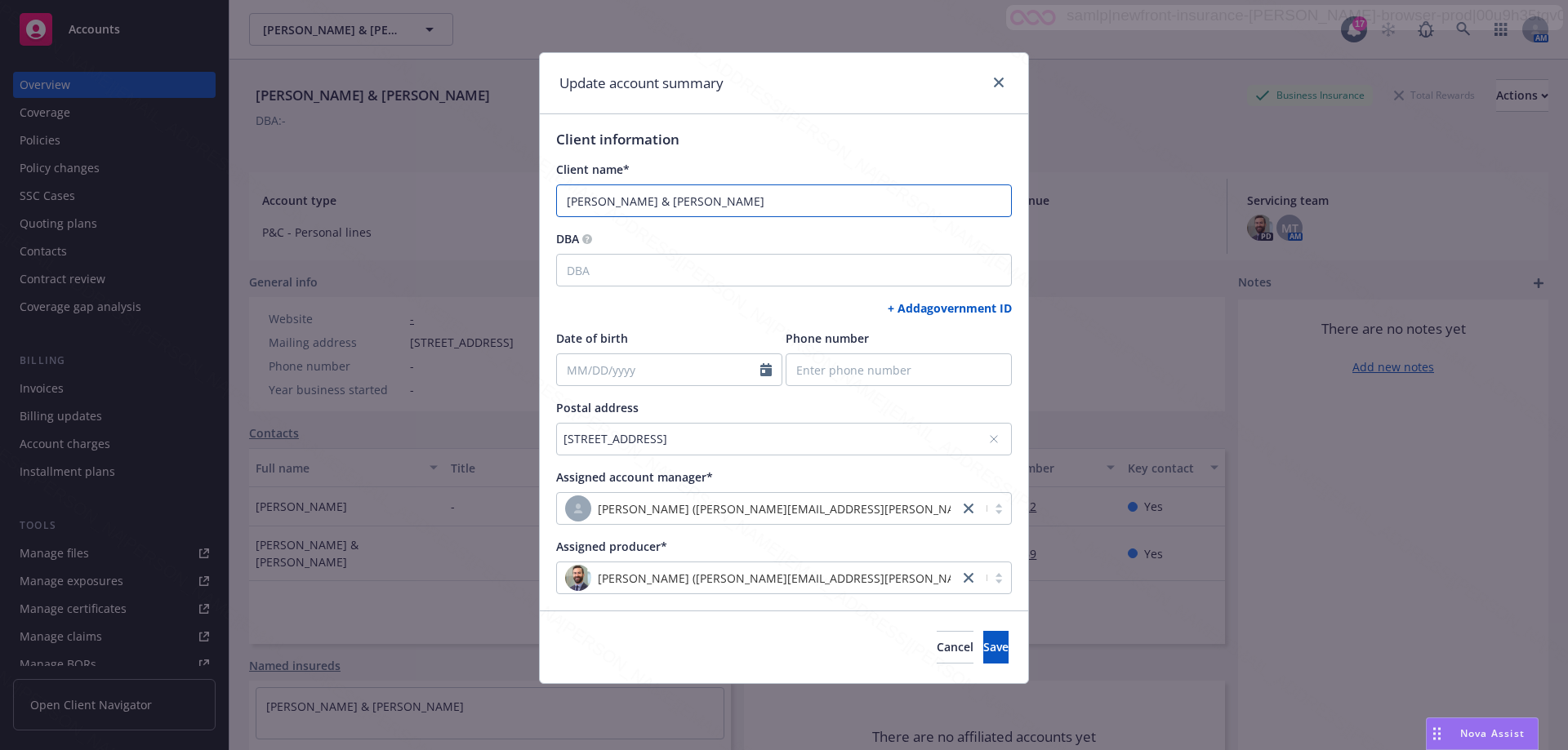
click at [588, 202] on input "[PERSON_NAME] & [PERSON_NAME]" at bounding box center [784, 201] width 456 height 33
type input "[PERSON_NAME] & [PERSON_NAME] & [PERSON_NAME]"
click at [984, 651] on span "Save" at bounding box center [997, 647] width 26 height 16
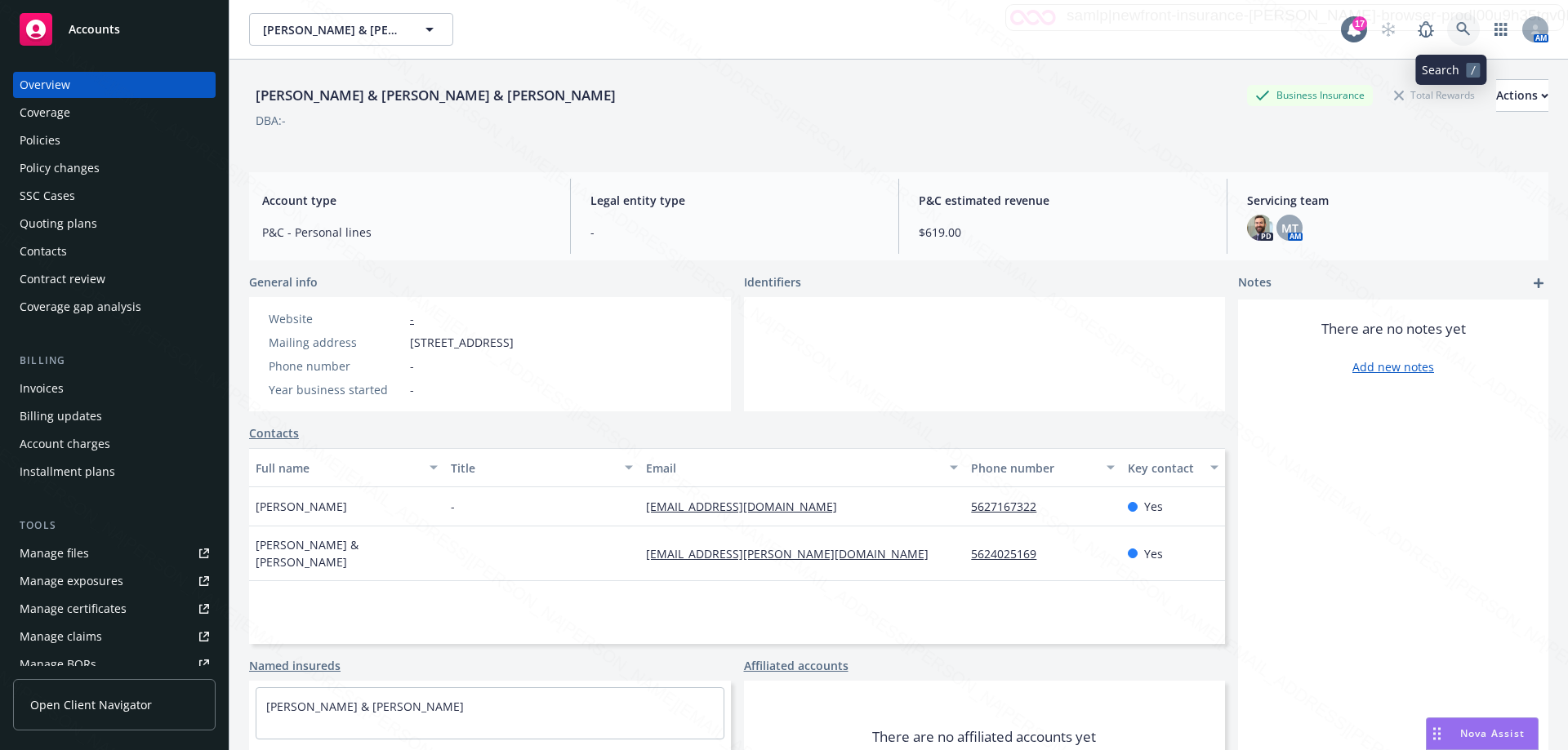
click at [1456, 29] on icon at bounding box center [1463, 29] width 14 height 14
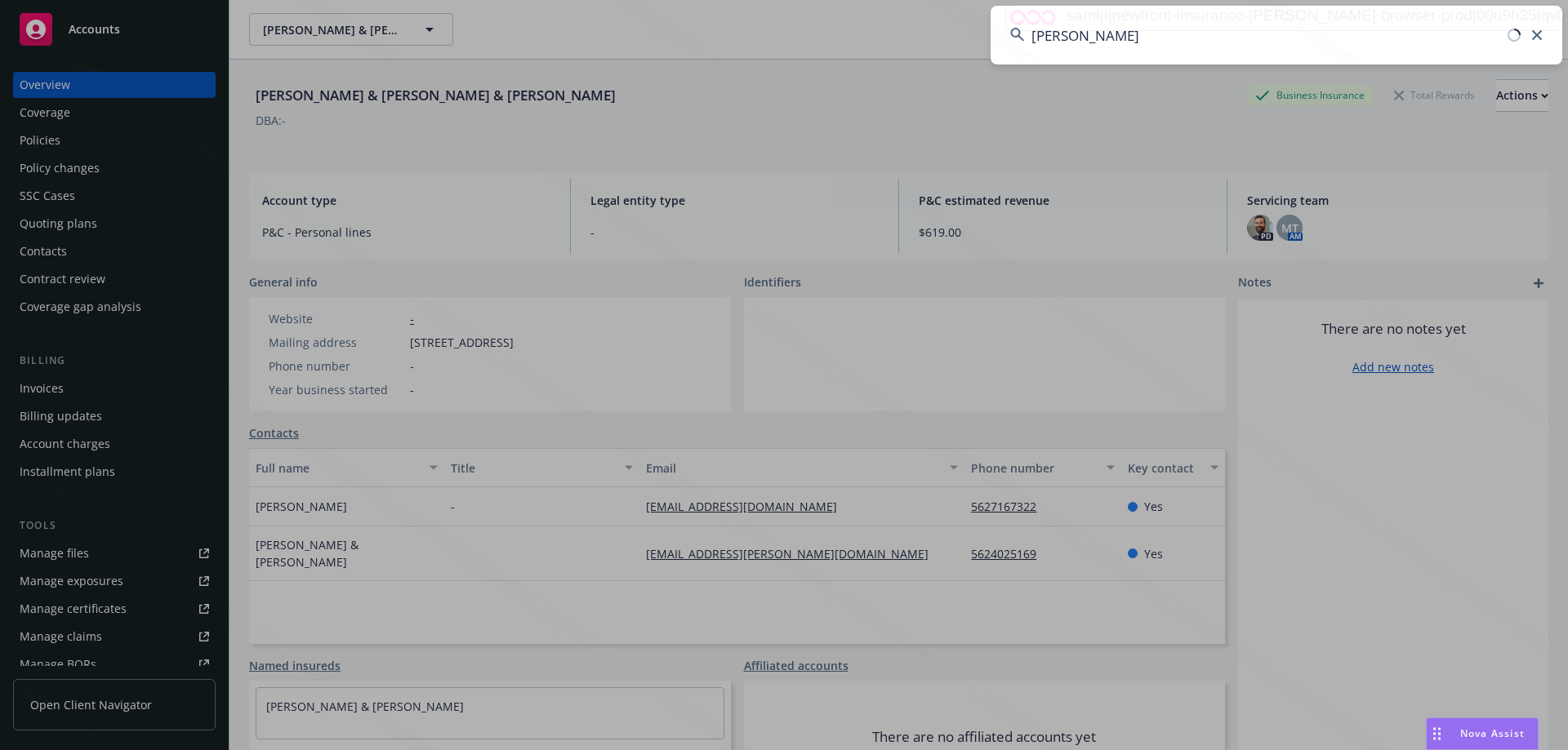
type input "pasquali"
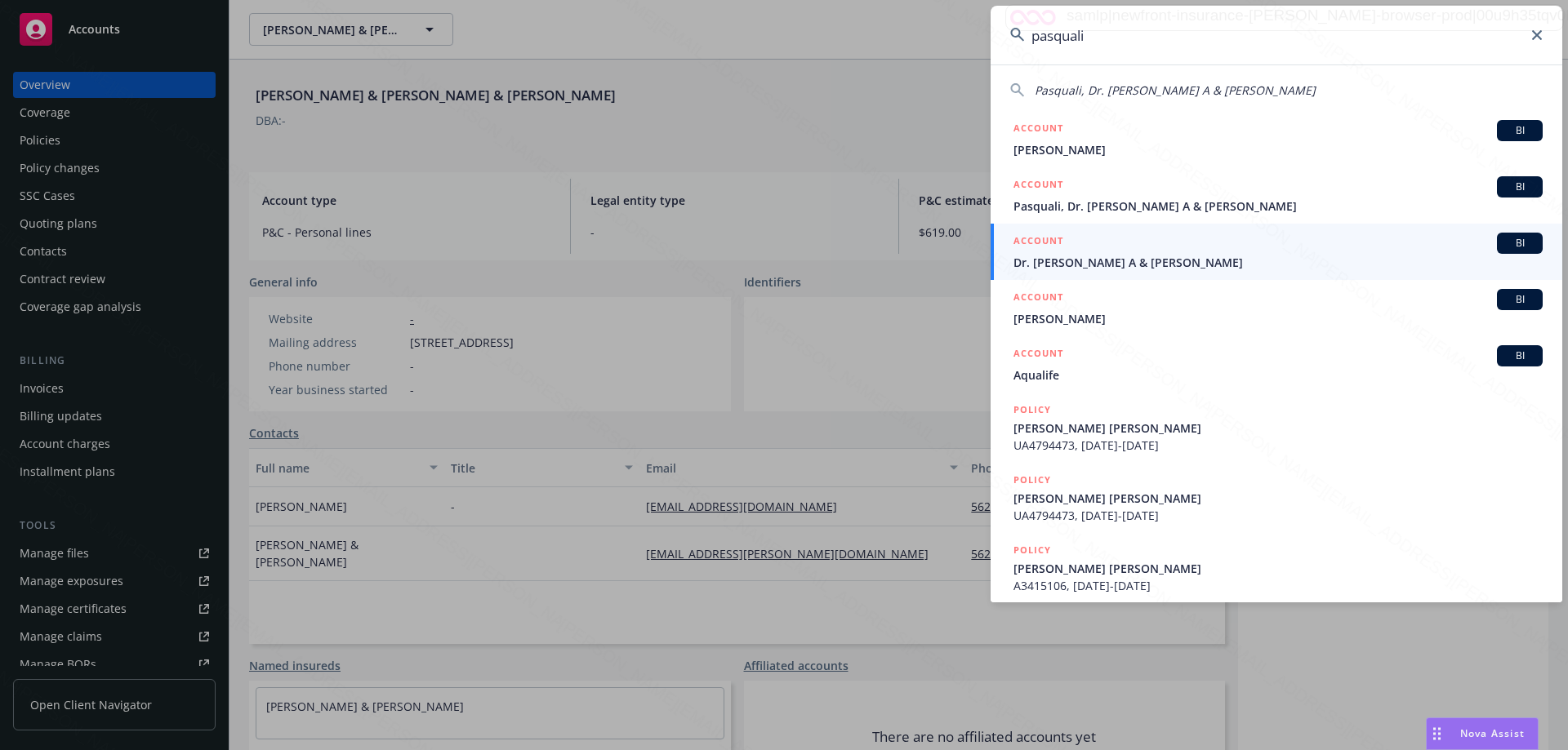
click at [1103, 266] on span "Dr. [PERSON_NAME] A & [PERSON_NAME]" at bounding box center [1277, 262] width 529 height 17
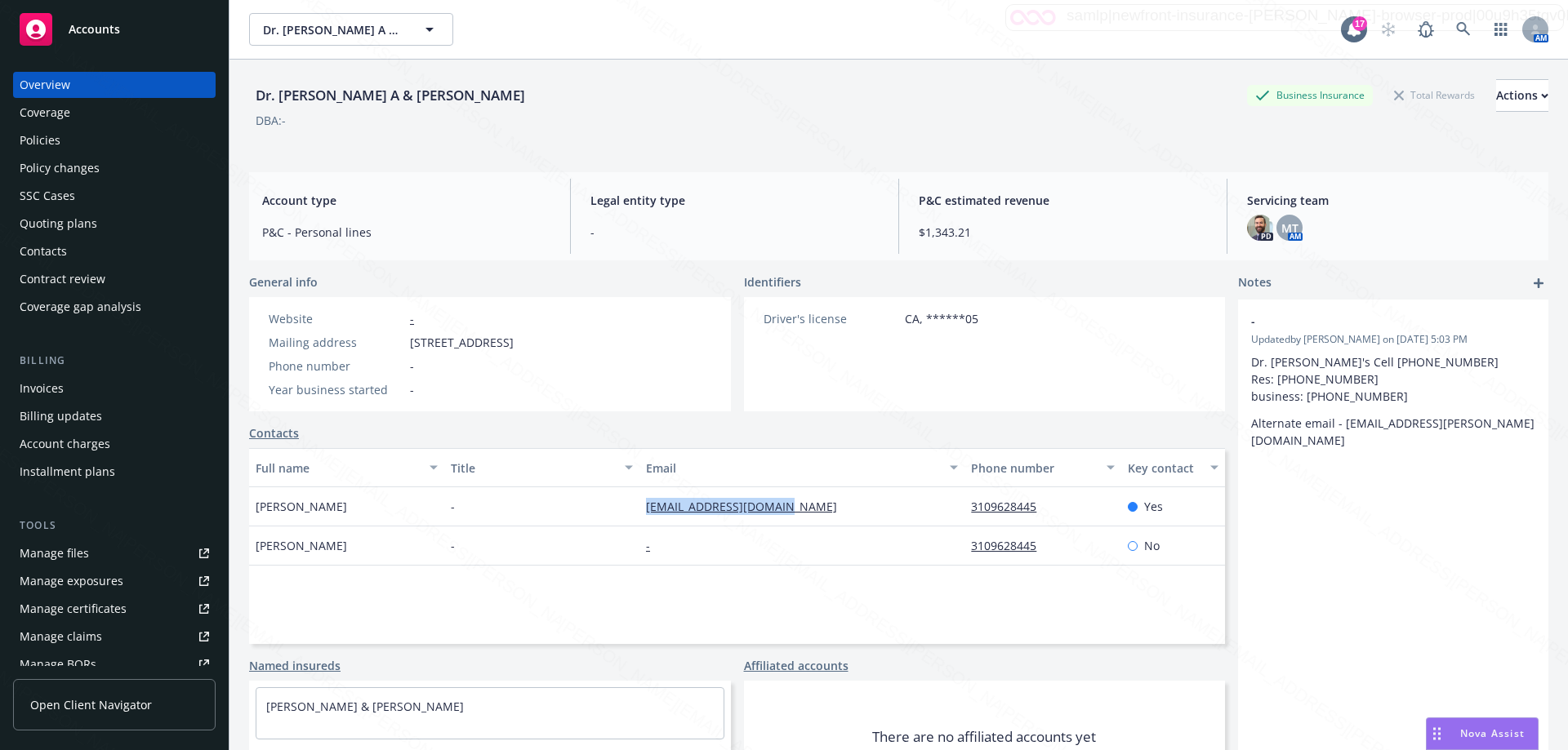
drag, startPoint x: 786, startPoint y: 515, endPoint x: 642, endPoint y: 520, distance: 144.1
click at [642, 520] on div "[EMAIL_ADDRESS][DOMAIN_NAME]" at bounding box center [802, 507] width 325 height 40
click at [1430, 427] on div "- Updated by [PERSON_NAME] on [DATE] 5:03 PM Dr. [PERSON_NAME]'s Cell [PHONE_NU…" at bounding box center [1394, 380] width 310 height 162
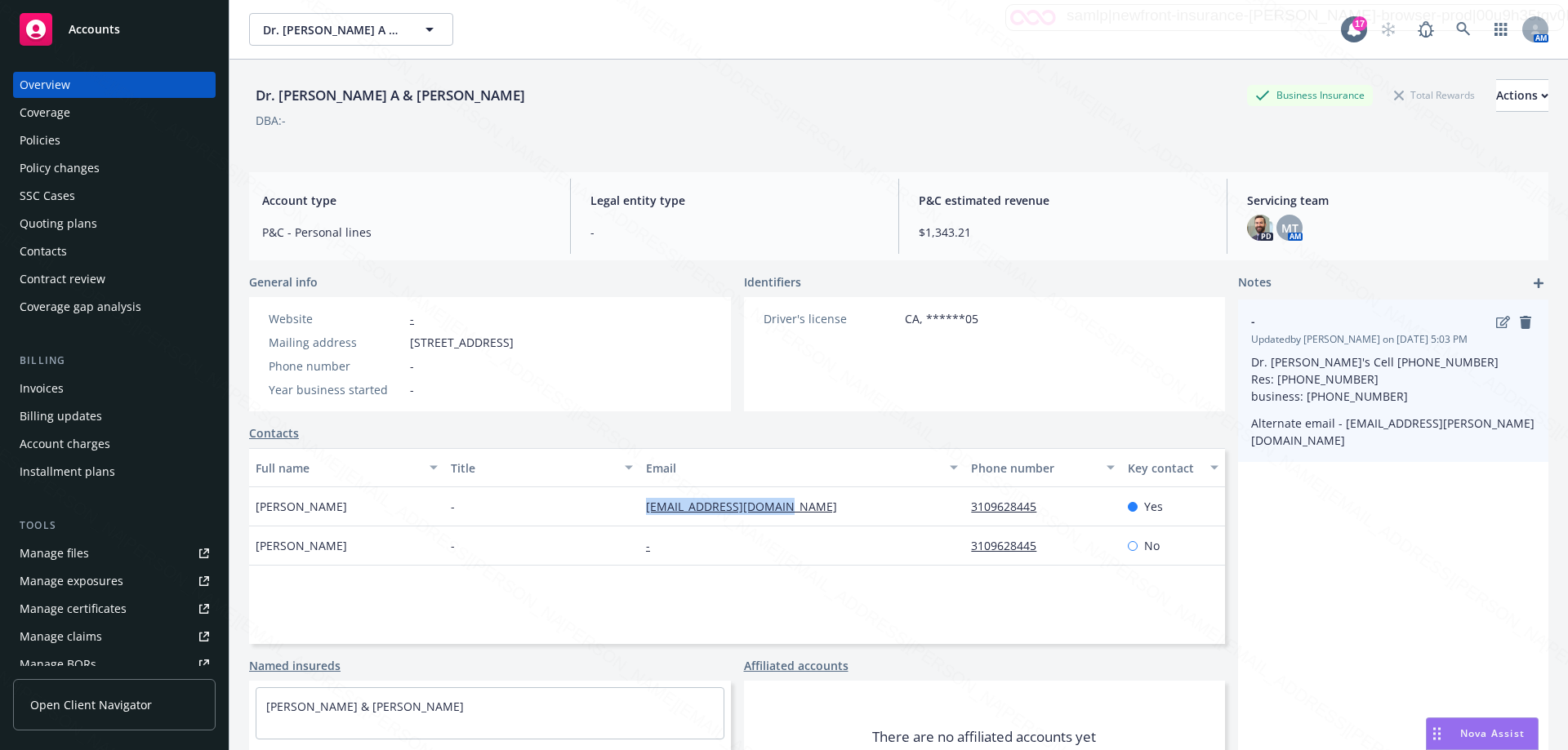
click at [1447, 434] on div "- Updated by [PERSON_NAME] on [DATE] 5:03 PM Dr. [PERSON_NAME]'s Cell [PHONE_NU…" at bounding box center [1394, 380] width 310 height 162
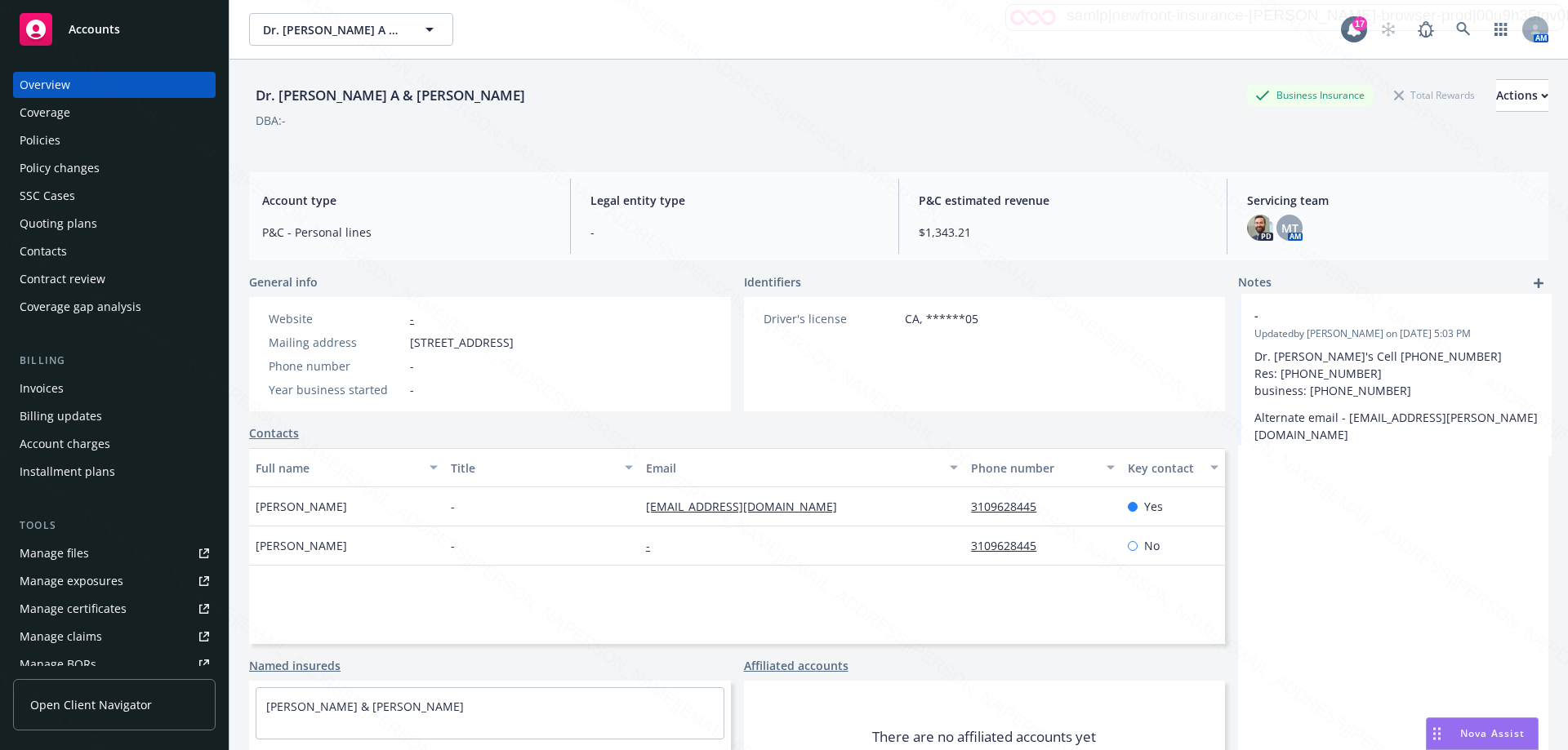
click at [1440, 423] on div "- Updated by [PERSON_NAME] on [DATE] 5:03 PM Dr. [PERSON_NAME]'s Cell [PHONE_NU…" at bounding box center [1394, 372] width 310 height 145
drag, startPoint x: 1431, startPoint y: 482, endPoint x: 1403, endPoint y: 486, distance: 28.3
click at [1430, 482] on div "- Updated by [PERSON_NAME] on [DATE] 5:03 PM Dr. [PERSON_NAME]'s Cell [PHONE_NU…" at bounding box center [1394, 564] width 310 height 531
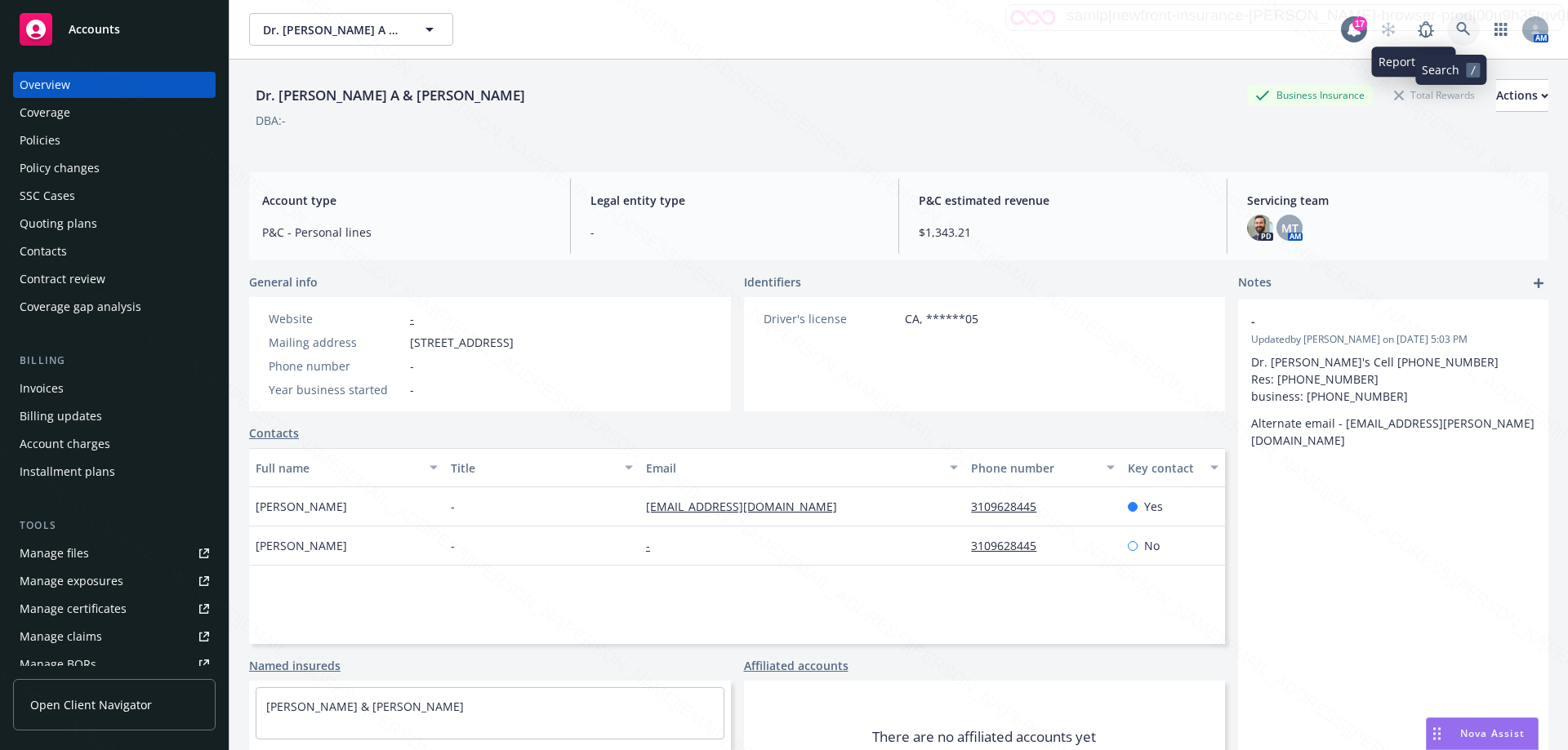
click at [1456, 34] on icon at bounding box center [1463, 29] width 15 height 15
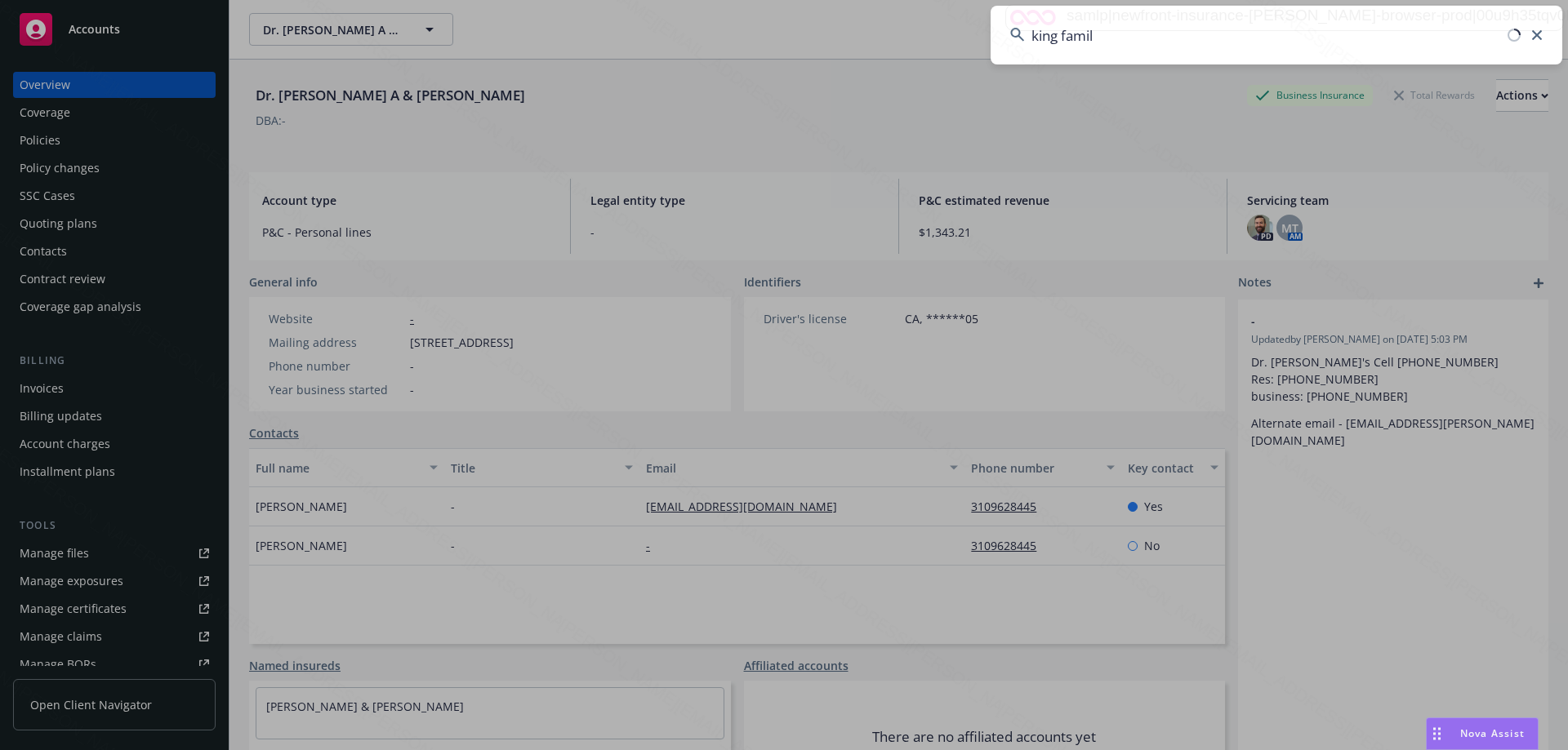
type input "king family"
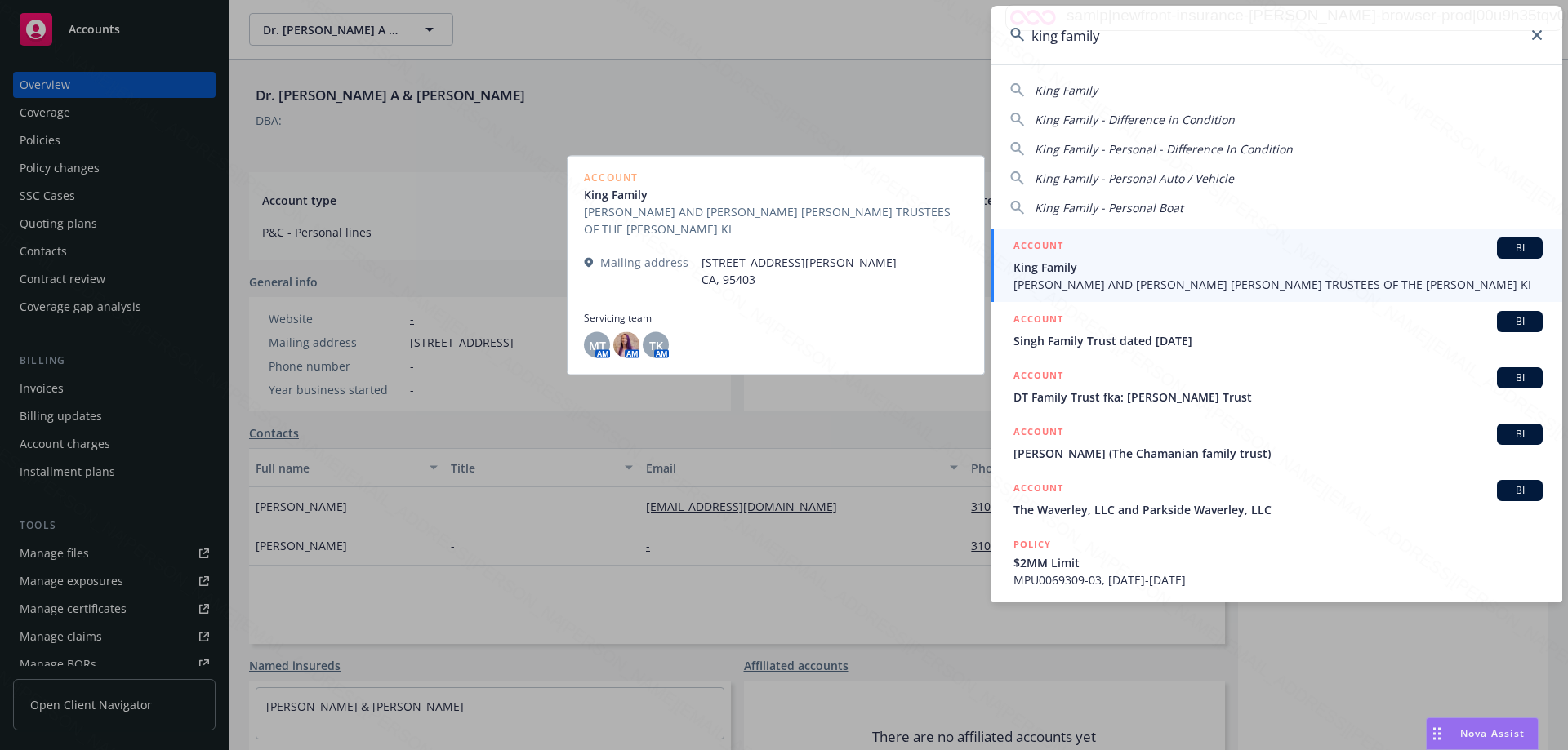
click at [1180, 287] on span "[PERSON_NAME] AND [PERSON_NAME] [PERSON_NAME] TRUSTEES OF THE [PERSON_NAME] KI" at bounding box center [1277, 284] width 529 height 17
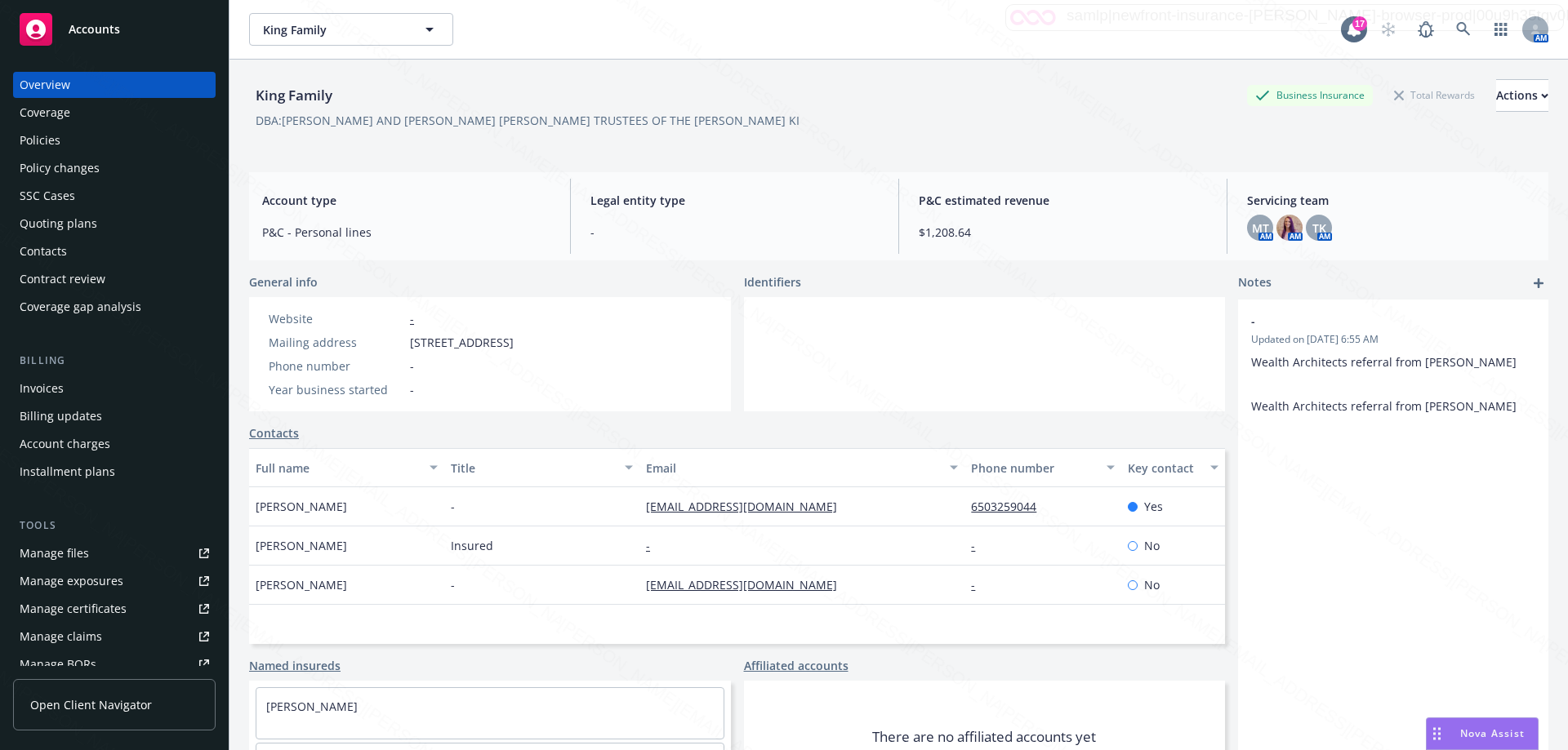
click at [47, 139] on div "Policies" at bounding box center [40, 140] width 41 height 26
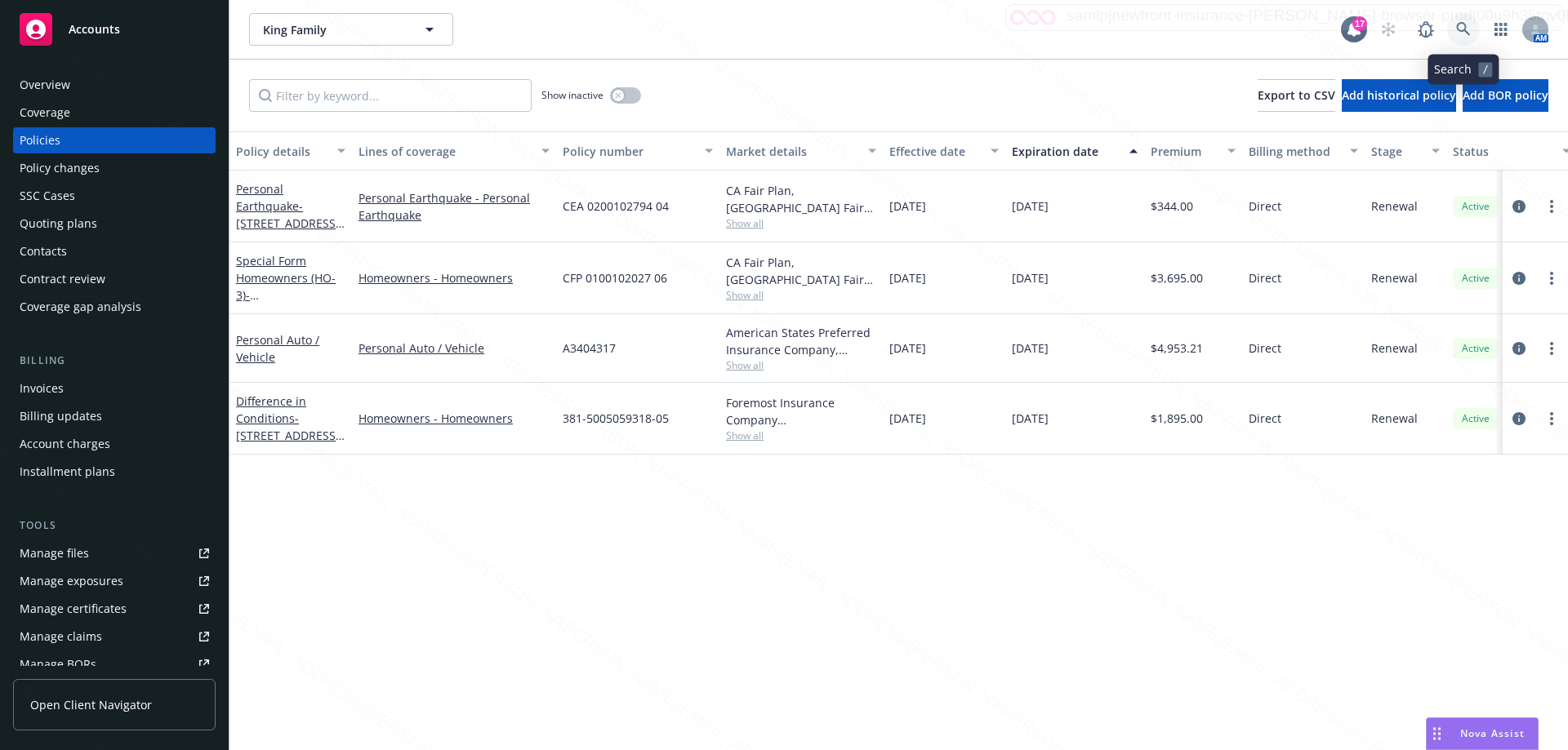
click at [1468, 31] on icon at bounding box center [1463, 29] width 15 height 15
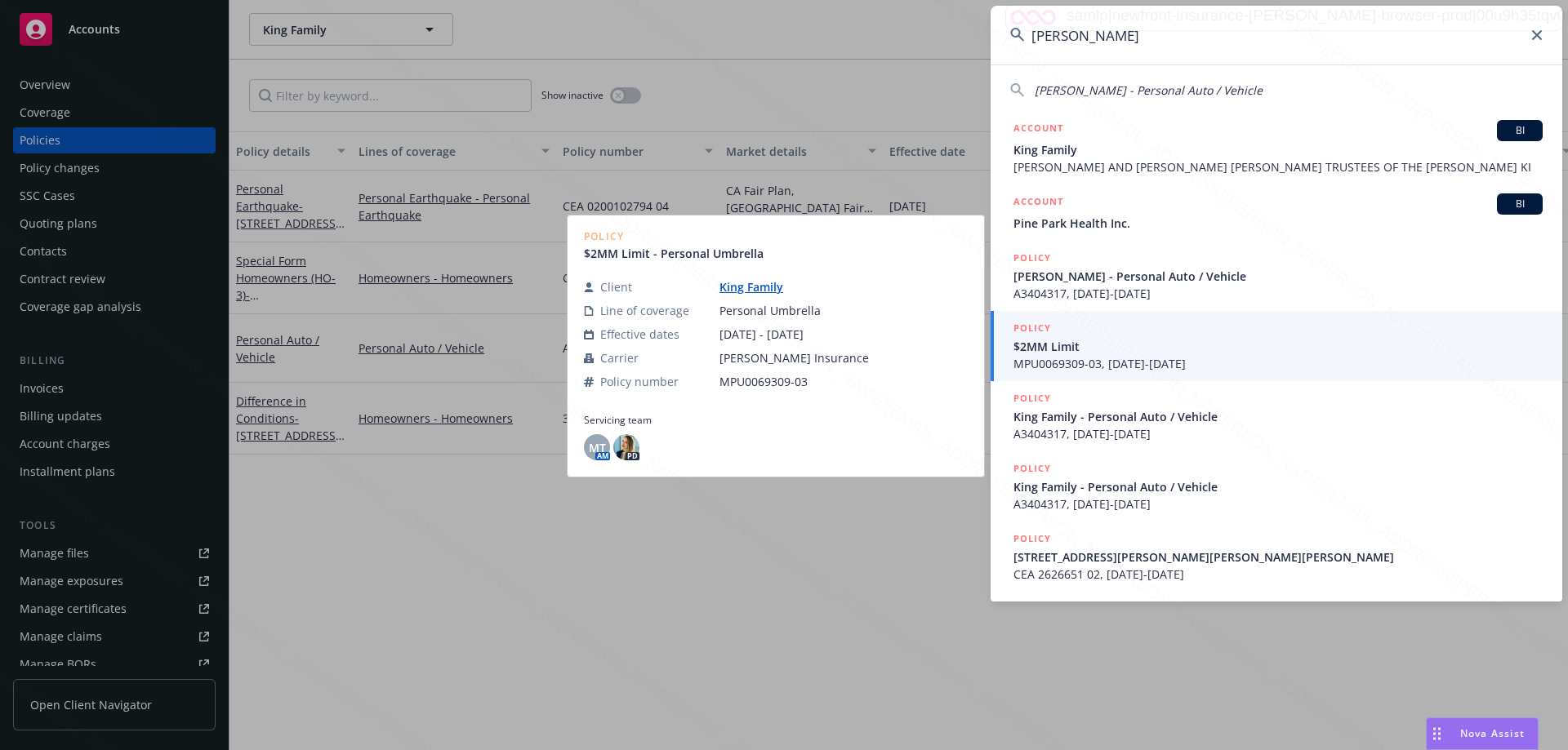
type input "[PERSON_NAME]"
click at [1161, 367] on span "MPU0069309-03, [DATE]-[DATE]" at bounding box center [1277, 363] width 529 height 17
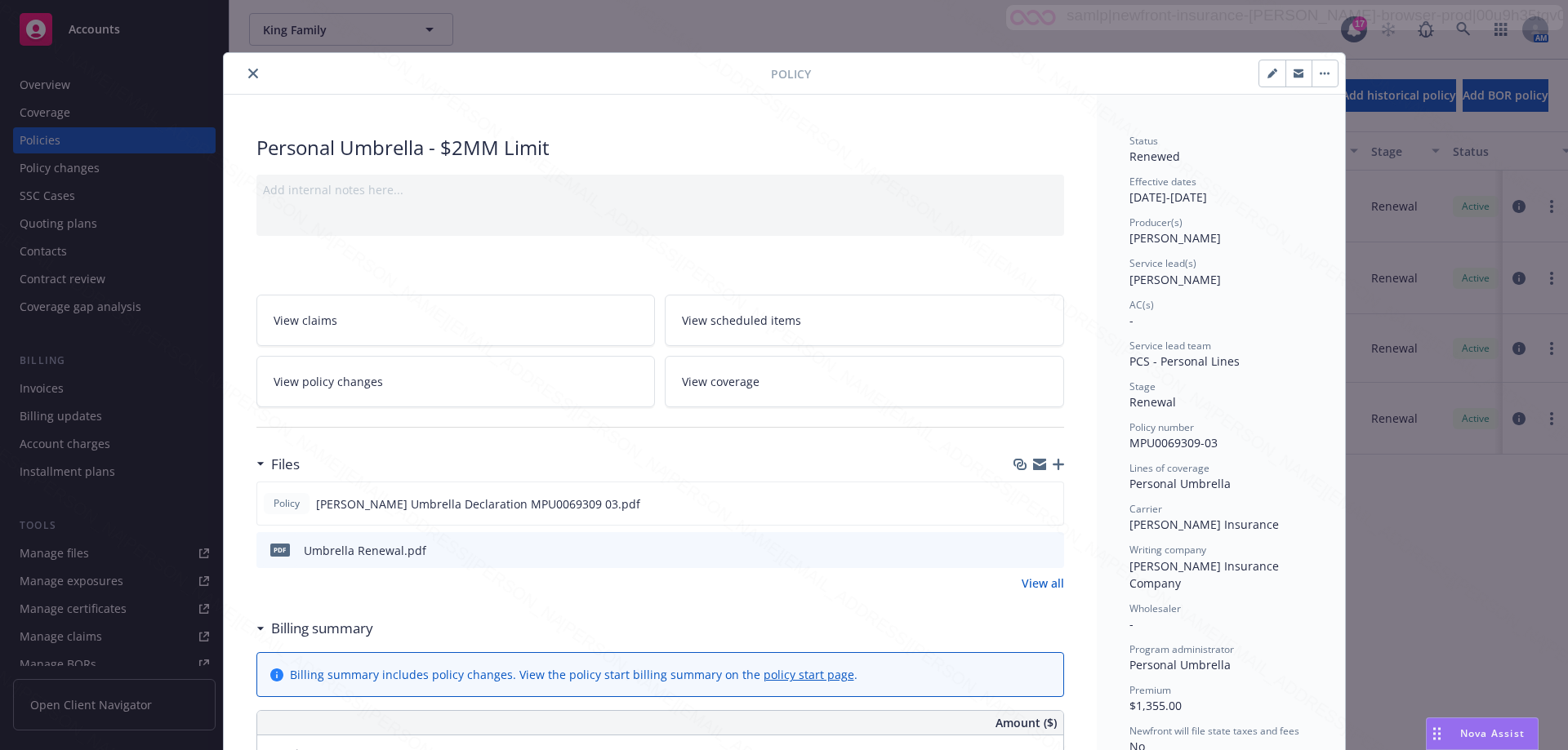
click at [245, 65] on button "close" at bounding box center [253, 73] width 20 height 20
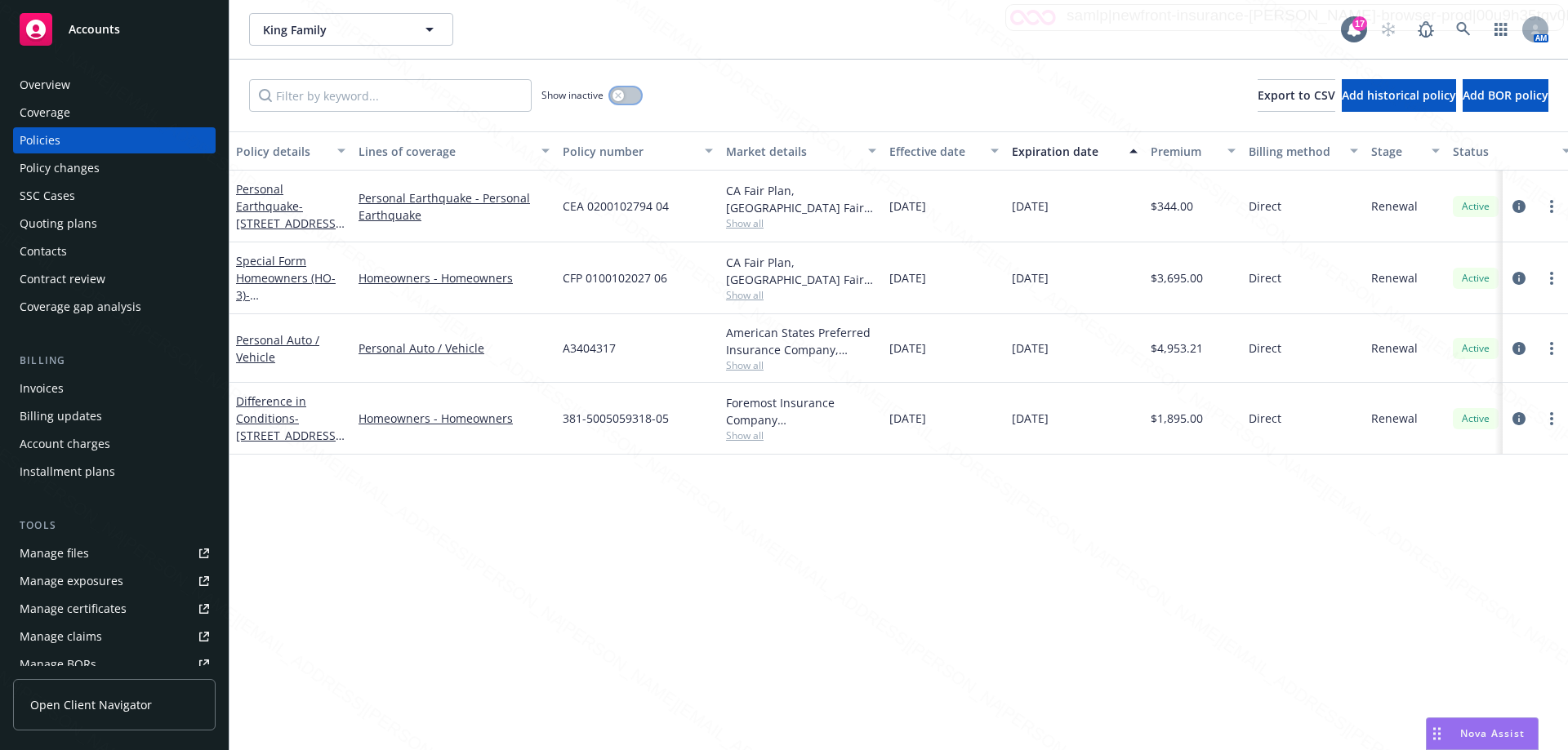
click at [638, 96] on button "button" at bounding box center [625, 95] width 31 height 17
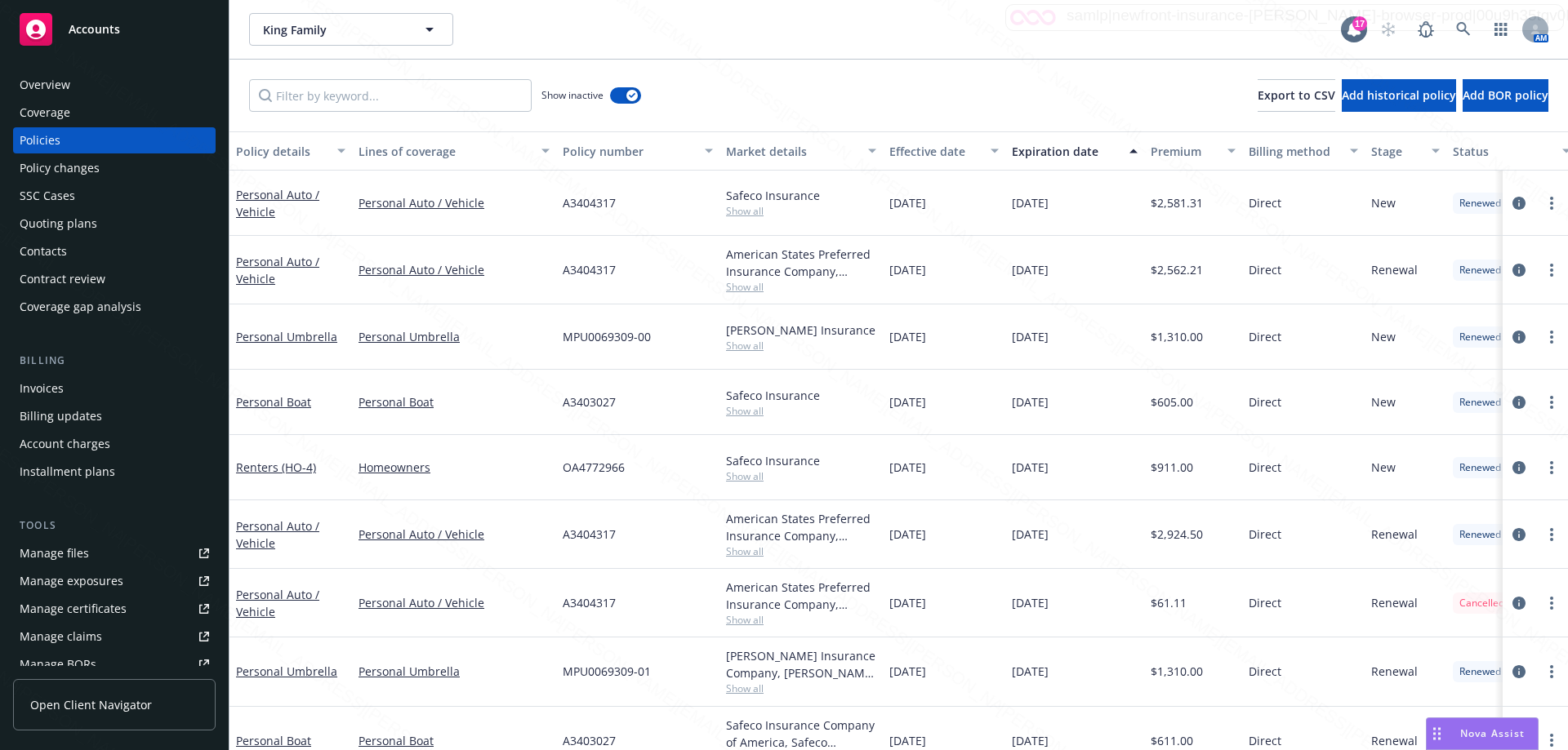
click at [1055, 149] on div "Expiration date" at bounding box center [1066, 151] width 108 height 17
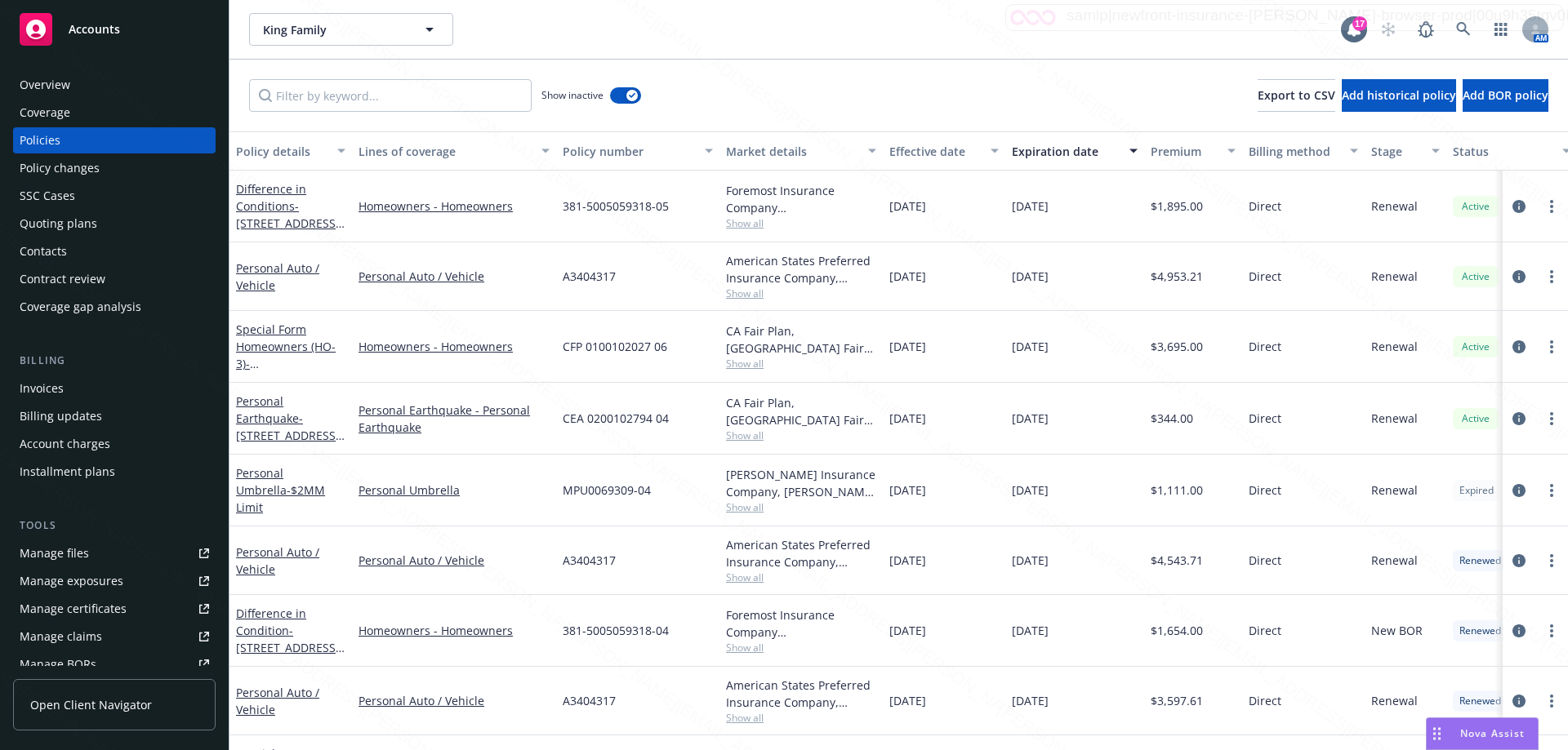
click at [42, 92] on div "Overview" at bounding box center [44, 85] width 50 height 26
